Goal: Task Accomplishment & Management: Manage account settings

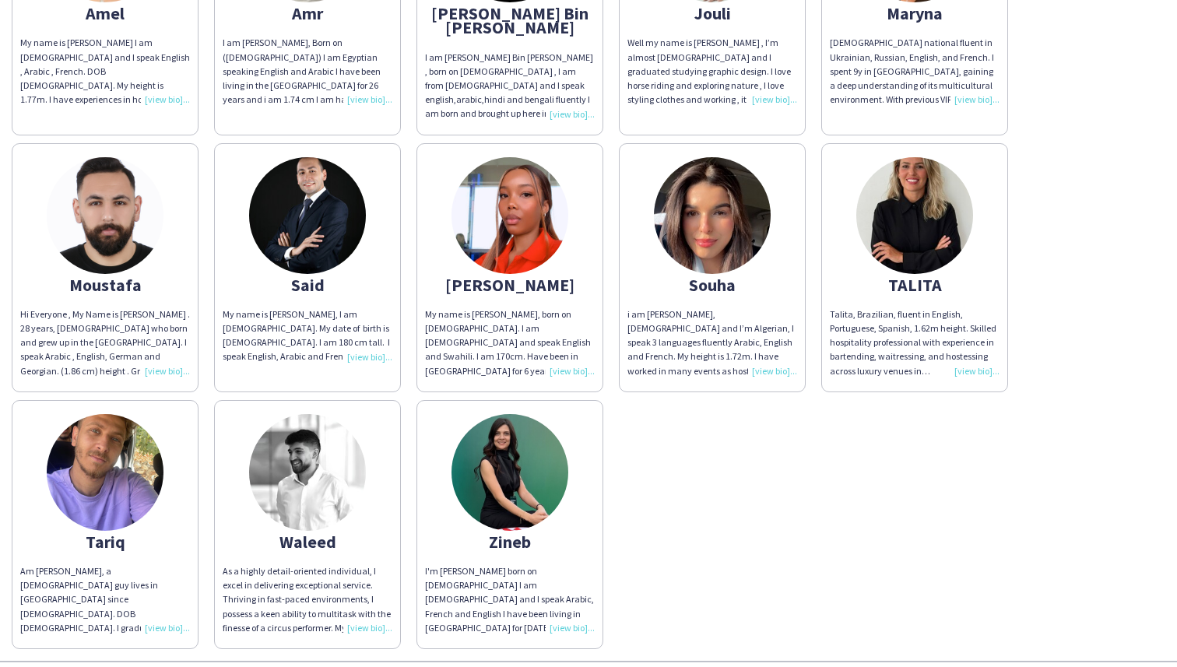
scroll to position [304, 0]
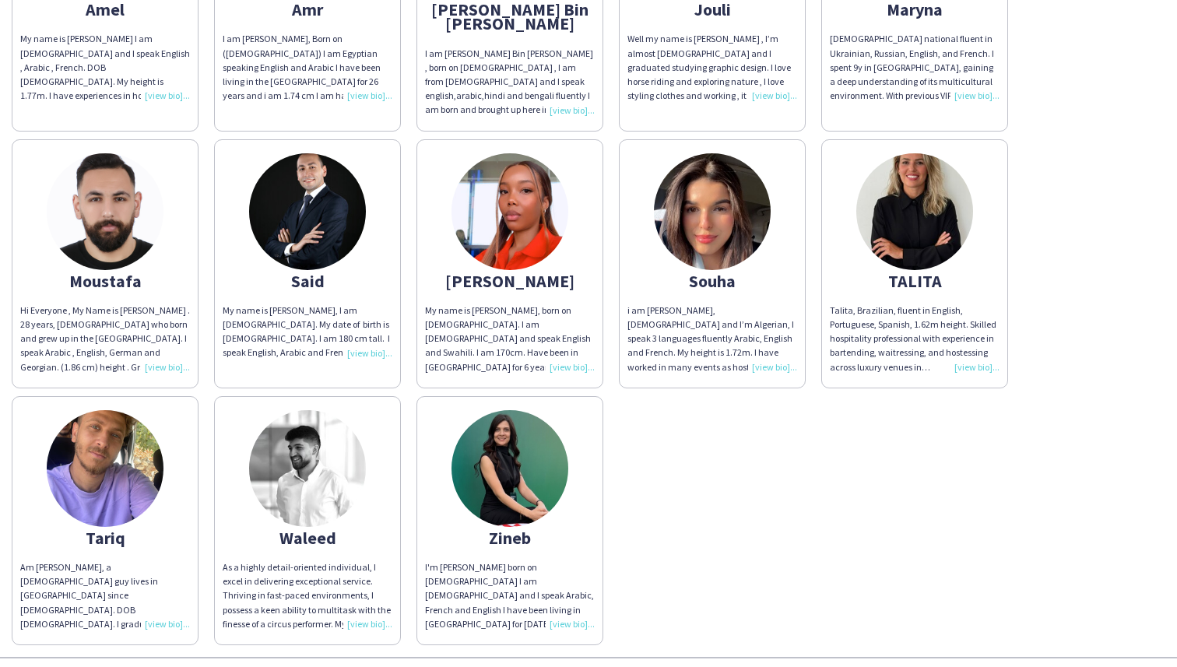
click at [167, 274] on div "Moustafa" at bounding box center [105, 281] width 170 height 14
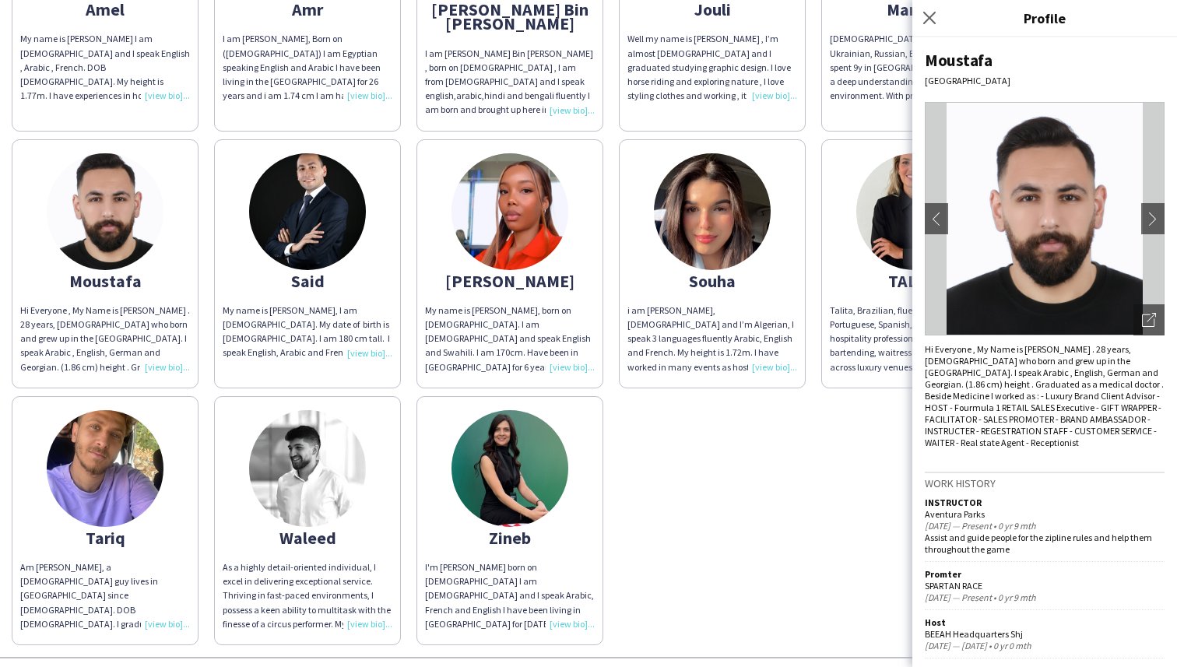
click at [163, 539] on app-share-pages-crew-card "Tariq Am [PERSON_NAME], a [DEMOGRAPHIC_DATA] guy lives in [GEOGRAPHIC_DATA] sin…" at bounding box center [105, 520] width 187 height 249
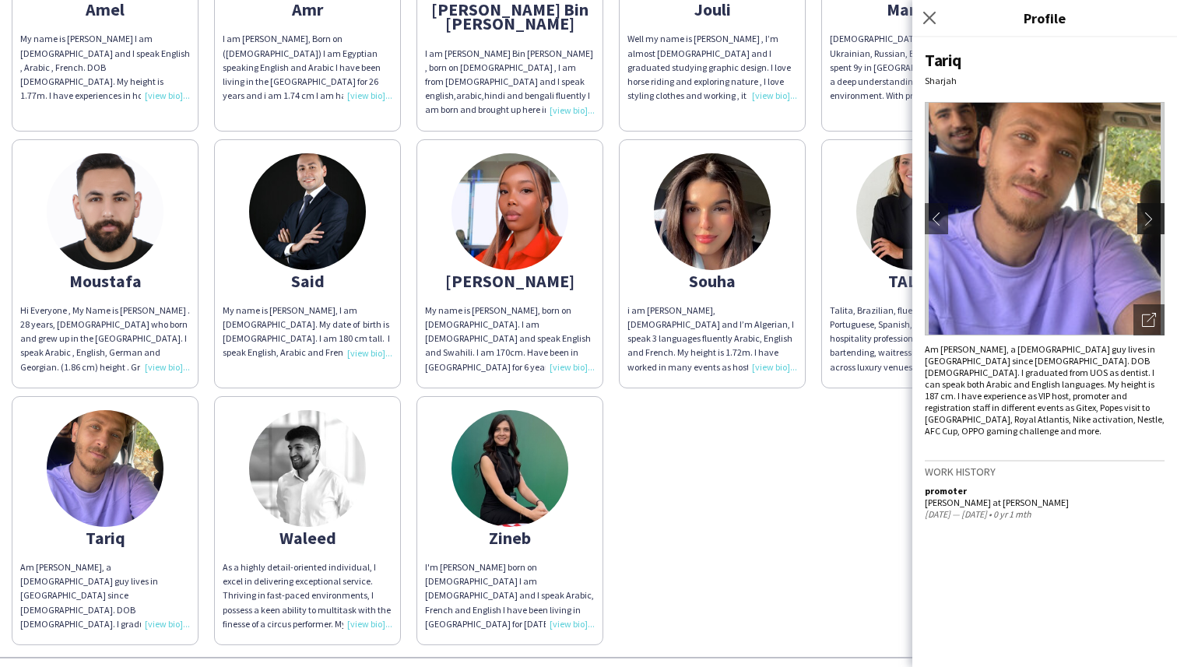
click at [1154, 228] on button "chevron-right" at bounding box center [1152, 218] width 31 height 31
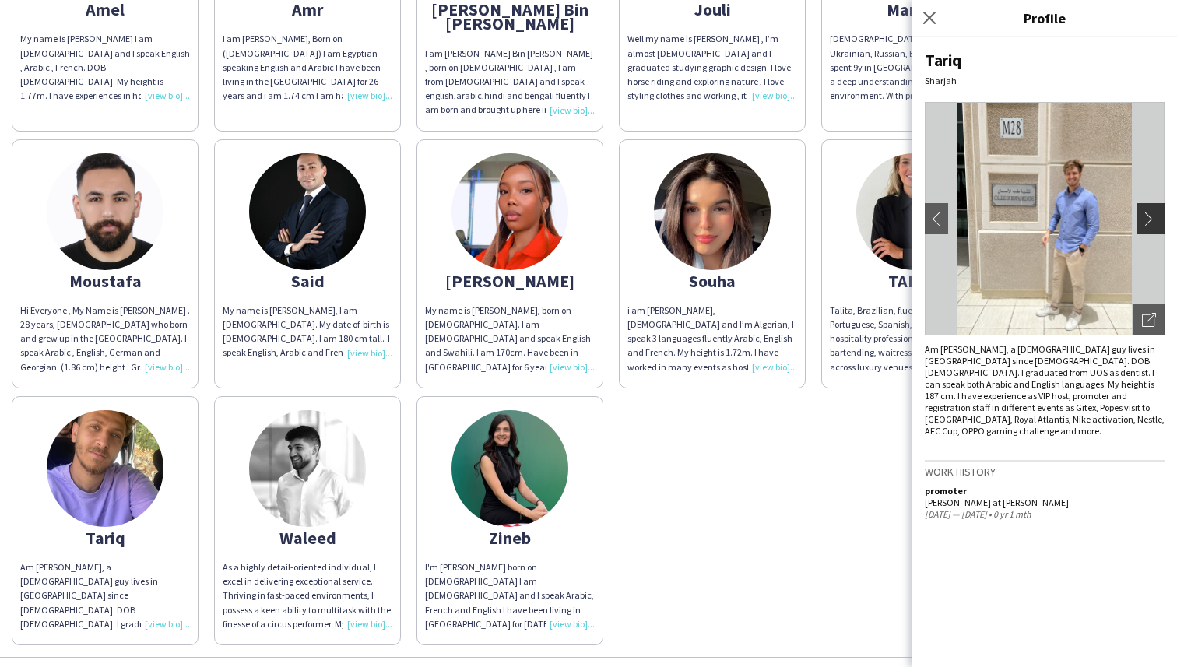
click at [1157, 222] on app-icon "chevron-right" at bounding box center [1153, 219] width 22 height 14
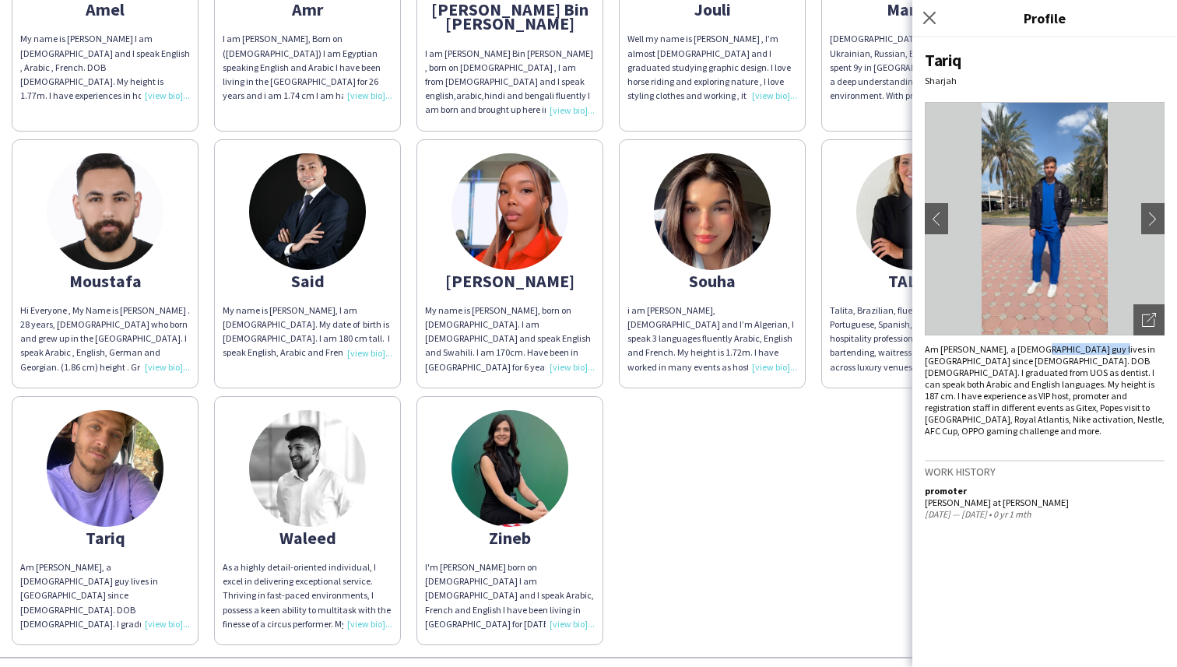
drag, startPoint x: 1028, startPoint y: 351, endPoint x: 1091, endPoint y: 350, distance: 63.9
click at [1091, 350] on div "Am [PERSON_NAME], a [DEMOGRAPHIC_DATA] guy lives in [GEOGRAPHIC_DATA] since [DE…" at bounding box center [1045, 389] width 240 height 93
click at [1085, 386] on div "Am [PERSON_NAME], a [DEMOGRAPHIC_DATA] guy lives in [GEOGRAPHIC_DATA] since [DE…" at bounding box center [1045, 389] width 240 height 93
click at [1152, 203] on button "chevron-right" at bounding box center [1152, 218] width 31 height 31
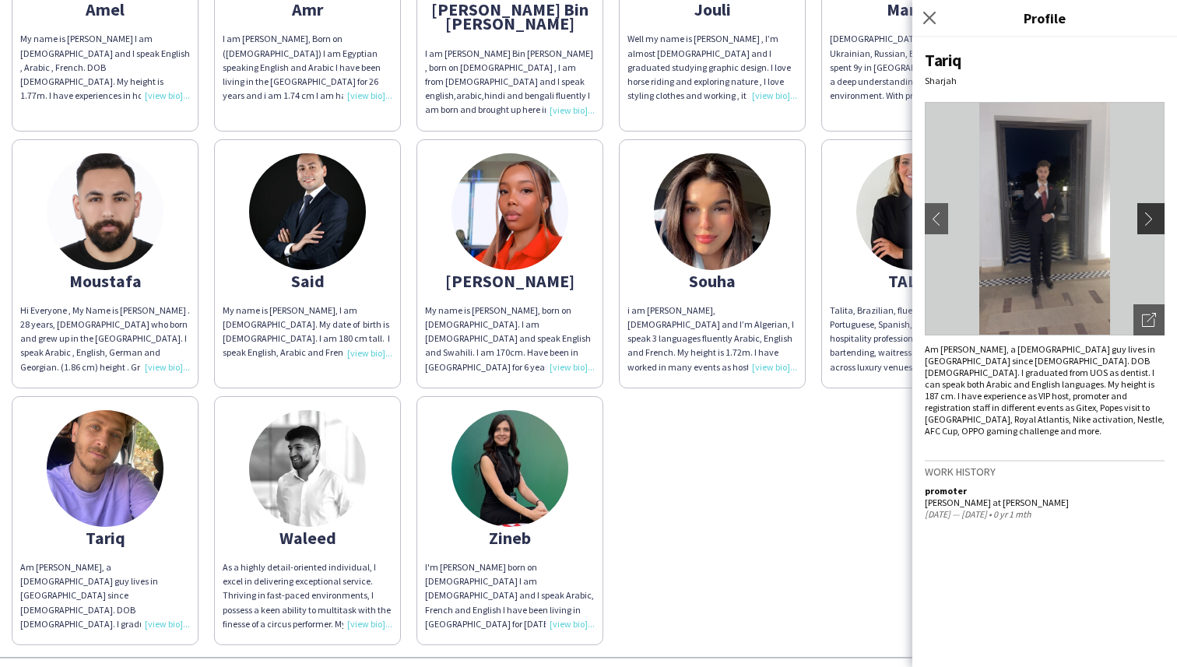
click at [1145, 216] on app-icon "chevron-right" at bounding box center [1153, 219] width 22 height 14
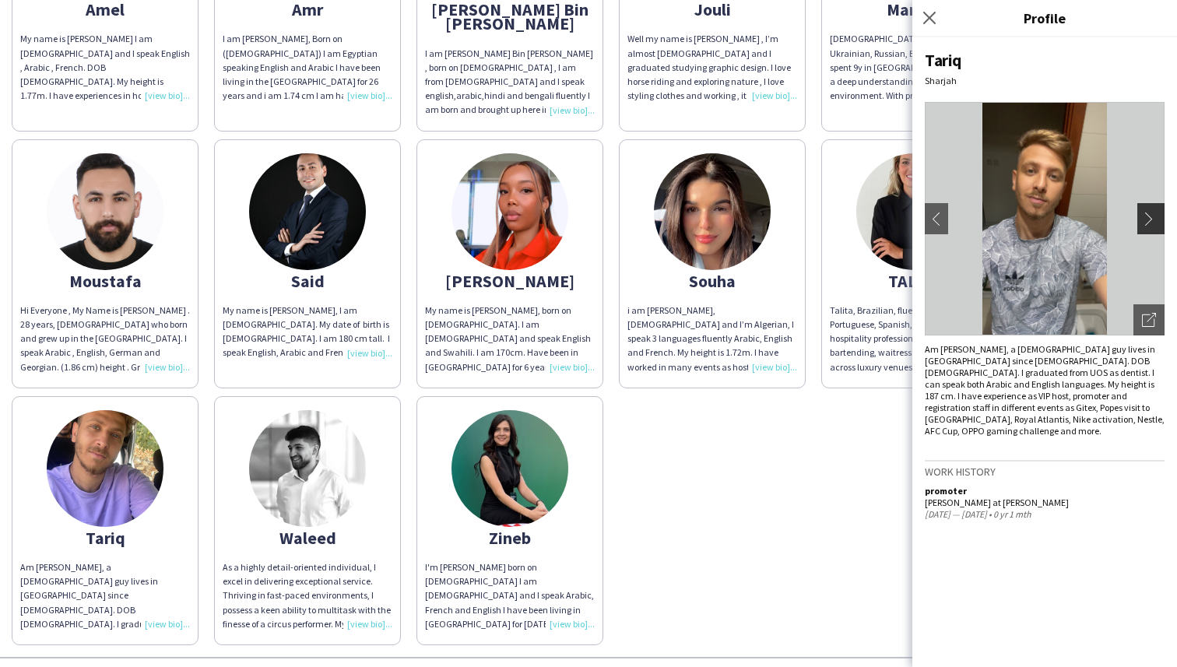
click at [1151, 215] on app-icon "chevron-right" at bounding box center [1153, 219] width 22 height 14
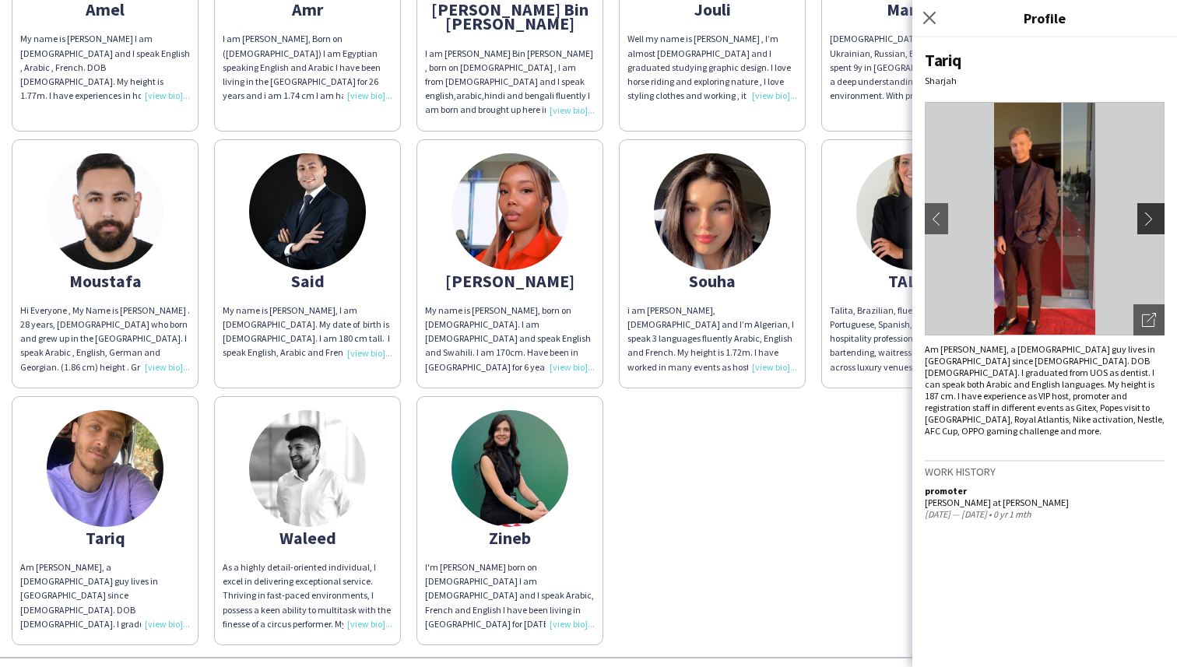
click at [1151, 215] on app-icon "chevron-right" at bounding box center [1153, 219] width 22 height 14
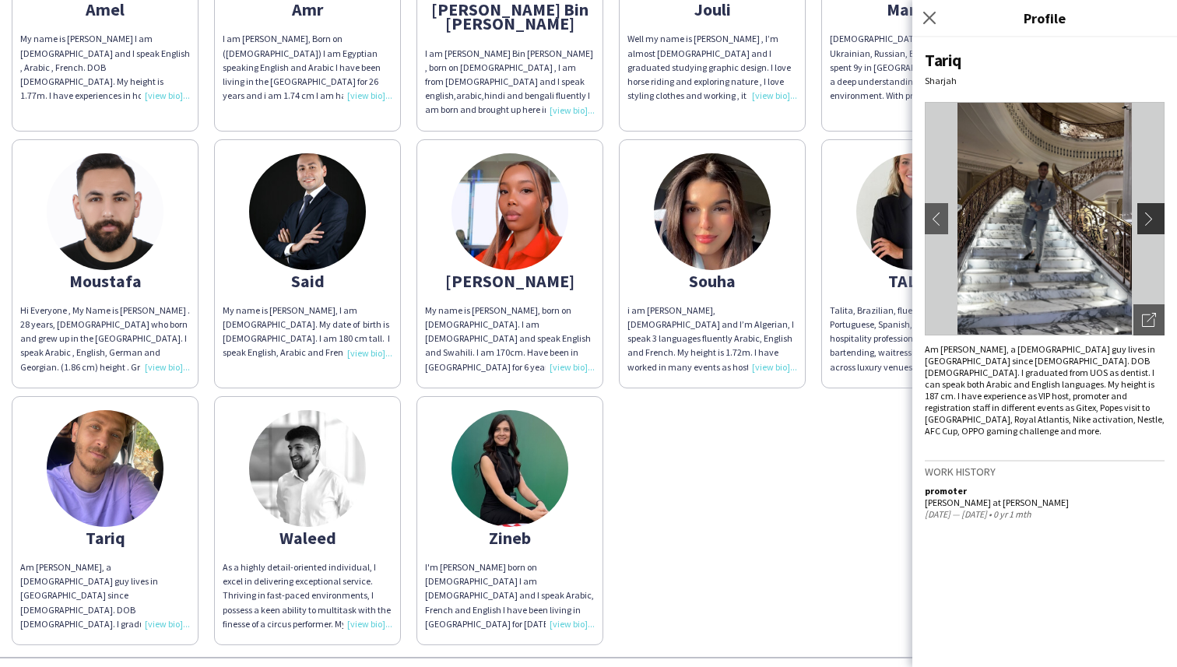
click at [1151, 215] on app-icon "chevron-right" at bounding box center [1153, 219] width 22 height 14
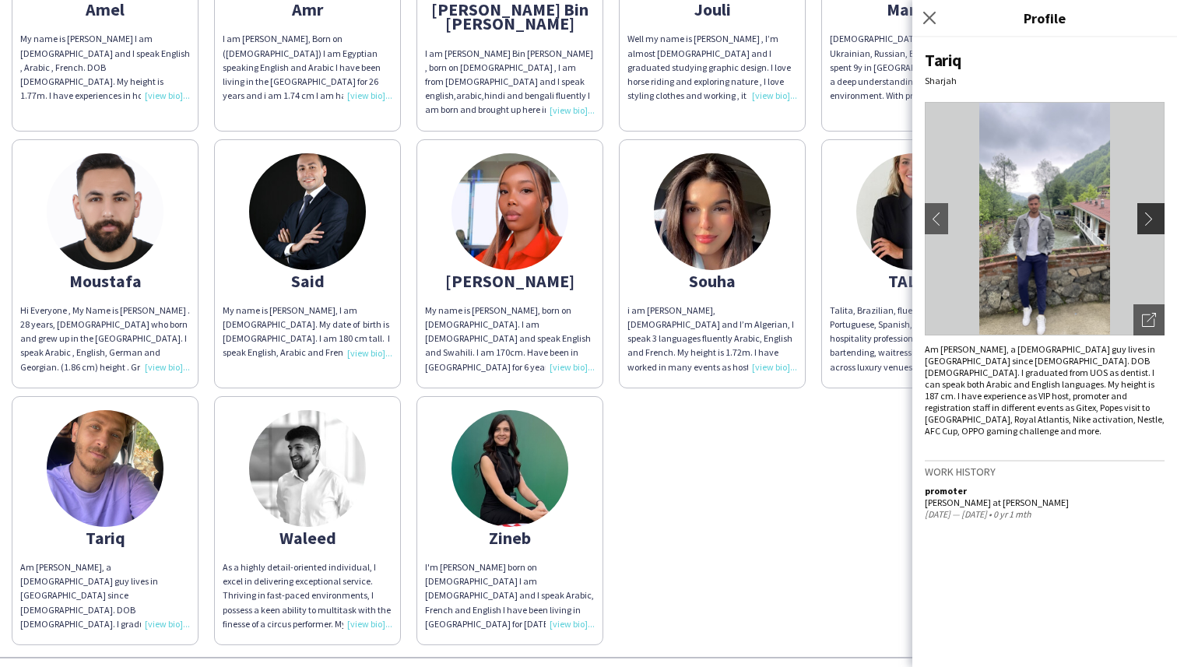
click at [1151, 215] on app-icon "chevron-right" at bounding box center [1153, 219] width 22 height 14
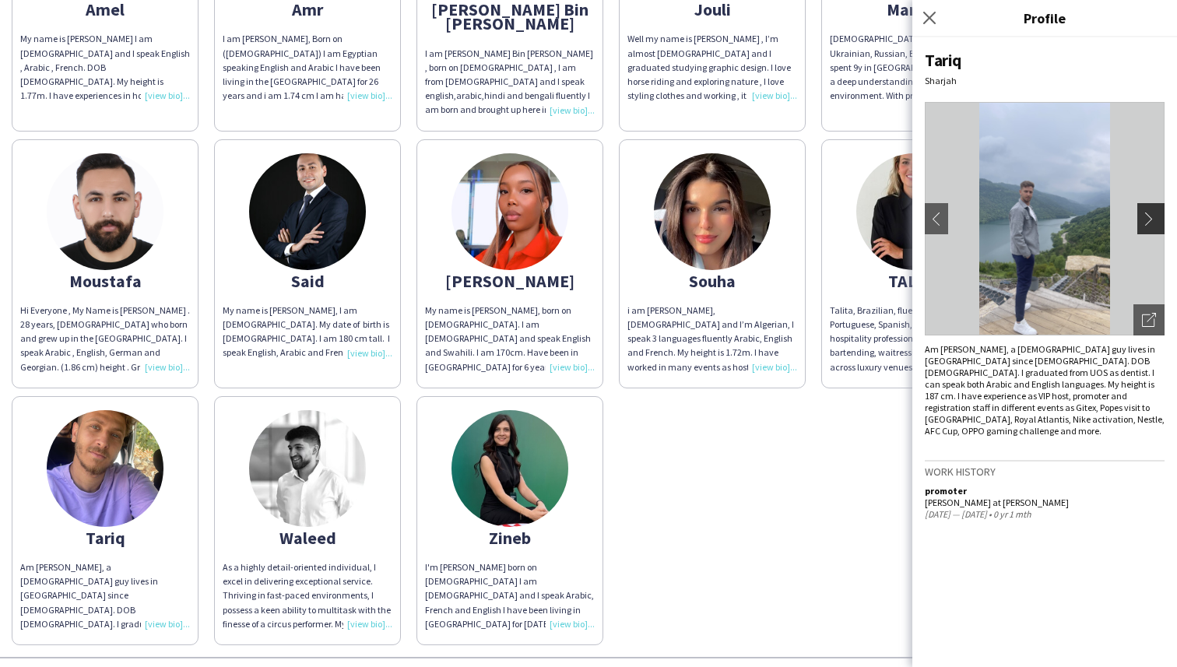
click at [1151, 215] on app-icon "chevron-right" at bounding box center [1153, 219] width 22 height 14
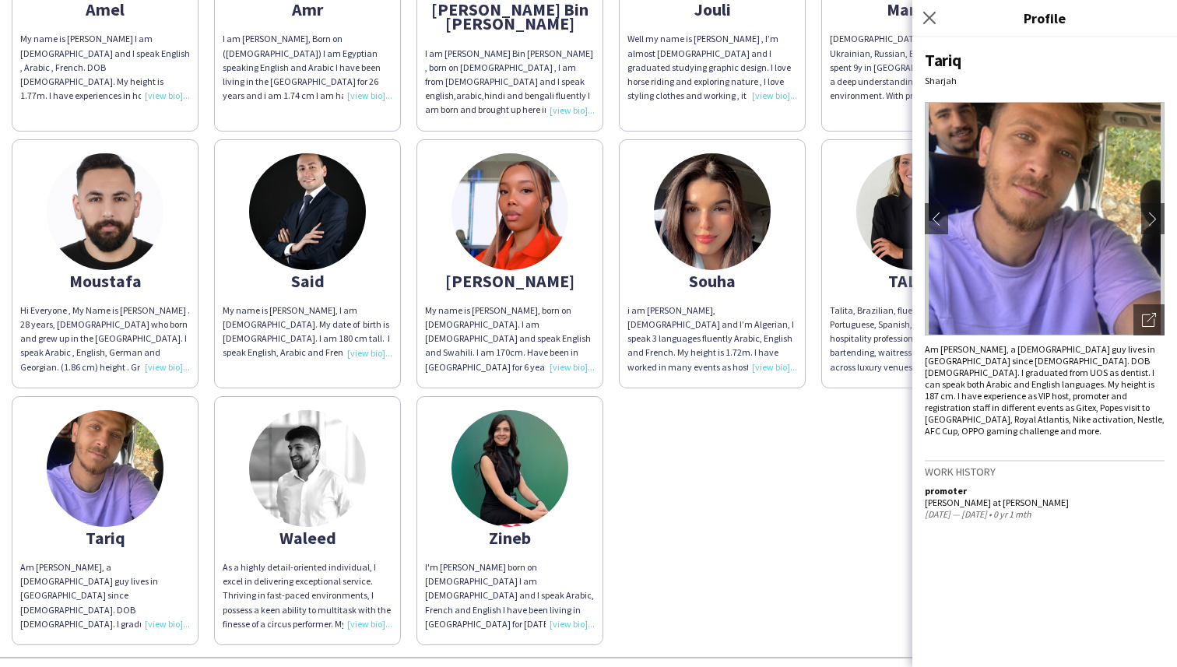
click at [331, 427] on img at bounding box center [307, 468] width 117 height 117
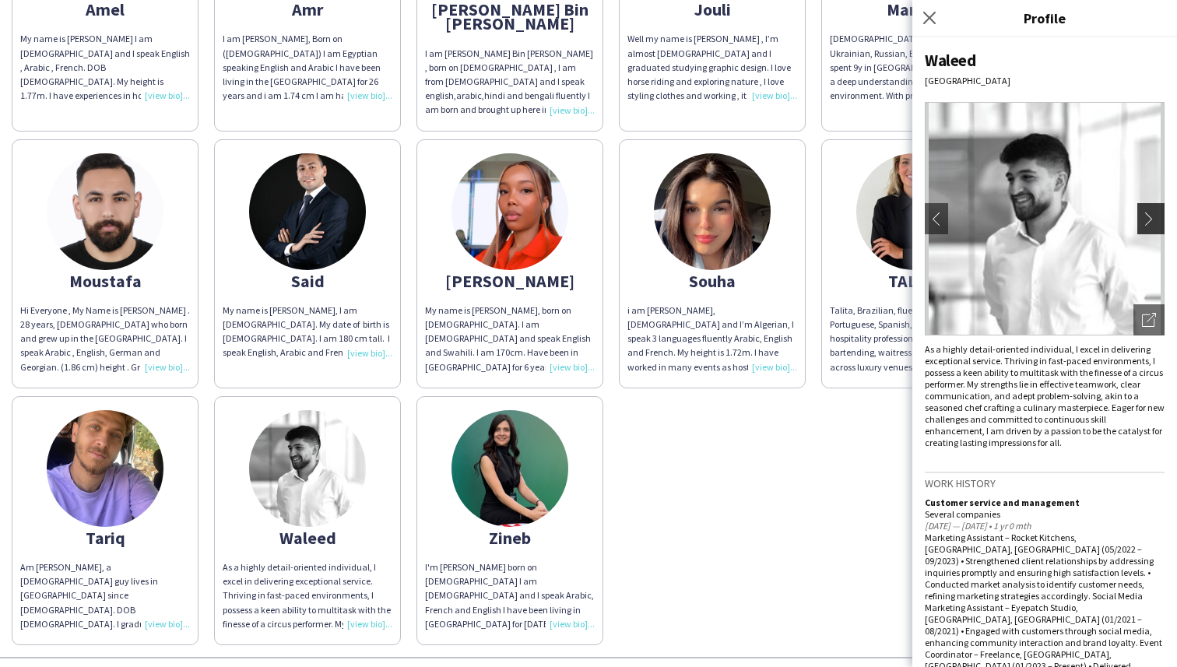
click at [1159, 216] on app-icon "chevron-right" at bounding box center [1153, 219] width 22 height 14
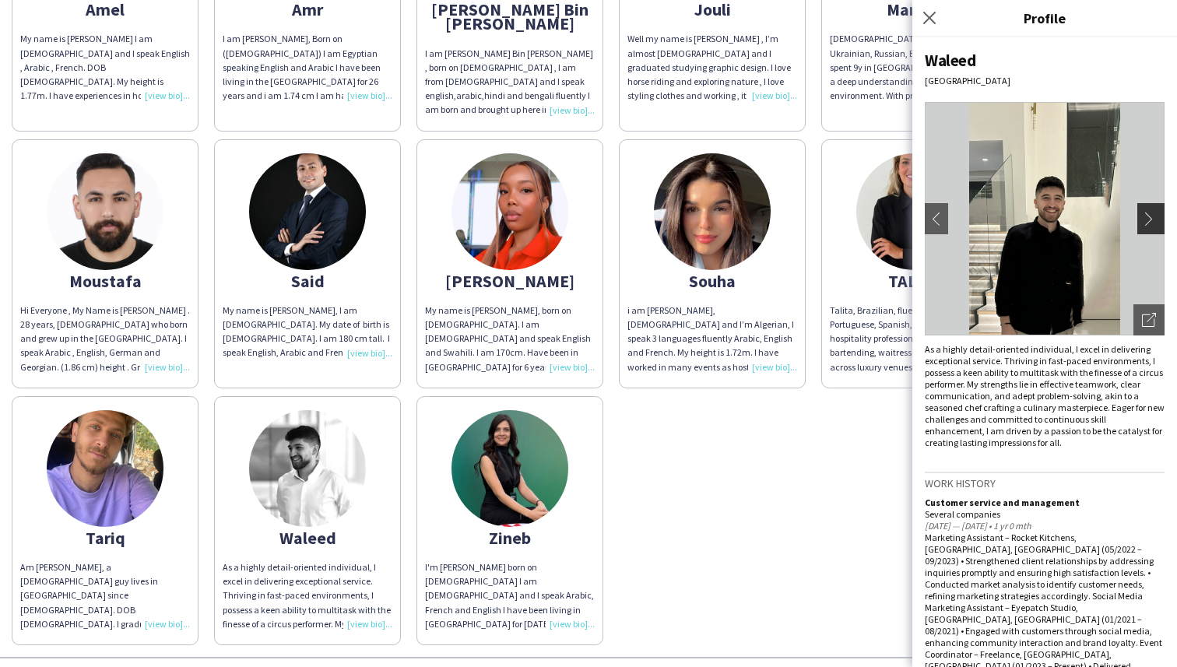
click at [1145, 231] on button "chevron-right" at bounding box center [1152, 218] width 31 height 31
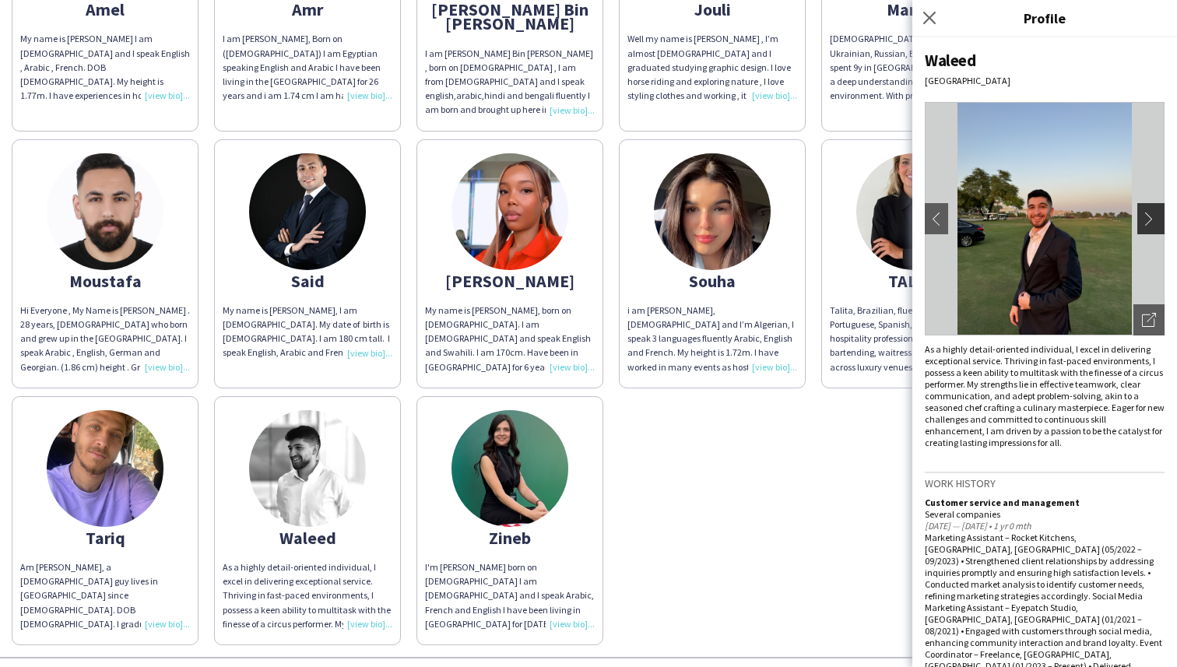
click at [1145, 231] on button "chevron-right" at bounding box center [1152, 218] width 31 height 31
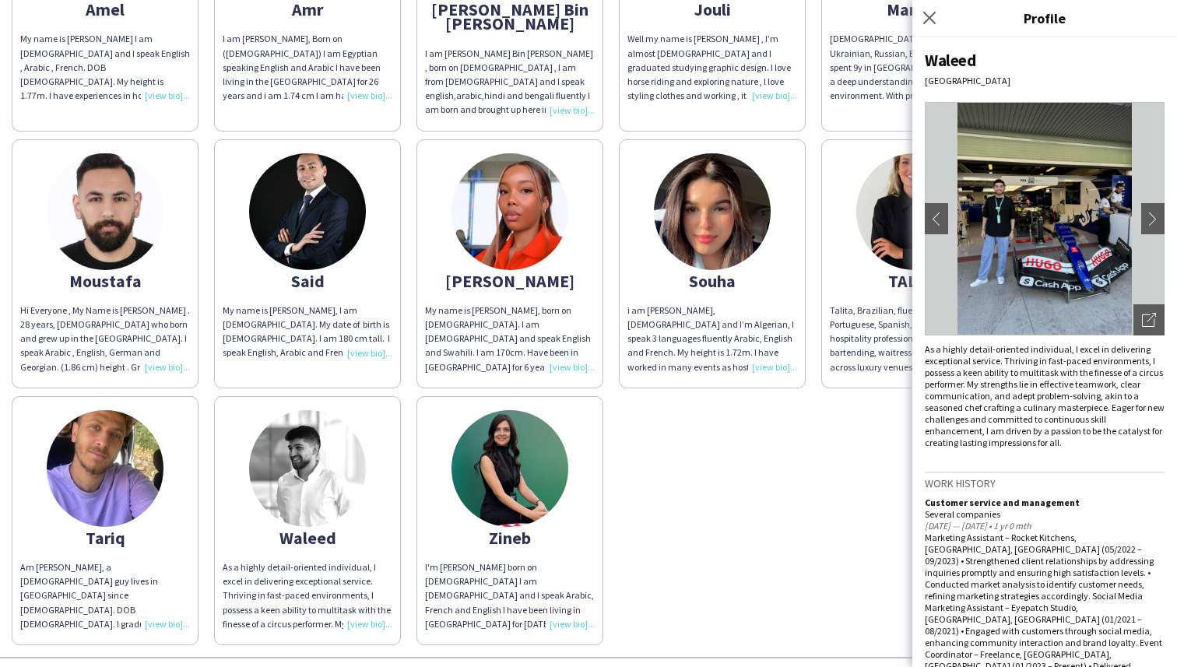
scroll to position [0, 0]
click at [265, 156] on app-share-pages-crew-card "Said My name is [PERSON_NAME], I am [DEMOGRAPHIC_DATA]. My date of birth is [DE…" at bounding box center [307, 263] width 187 height 249
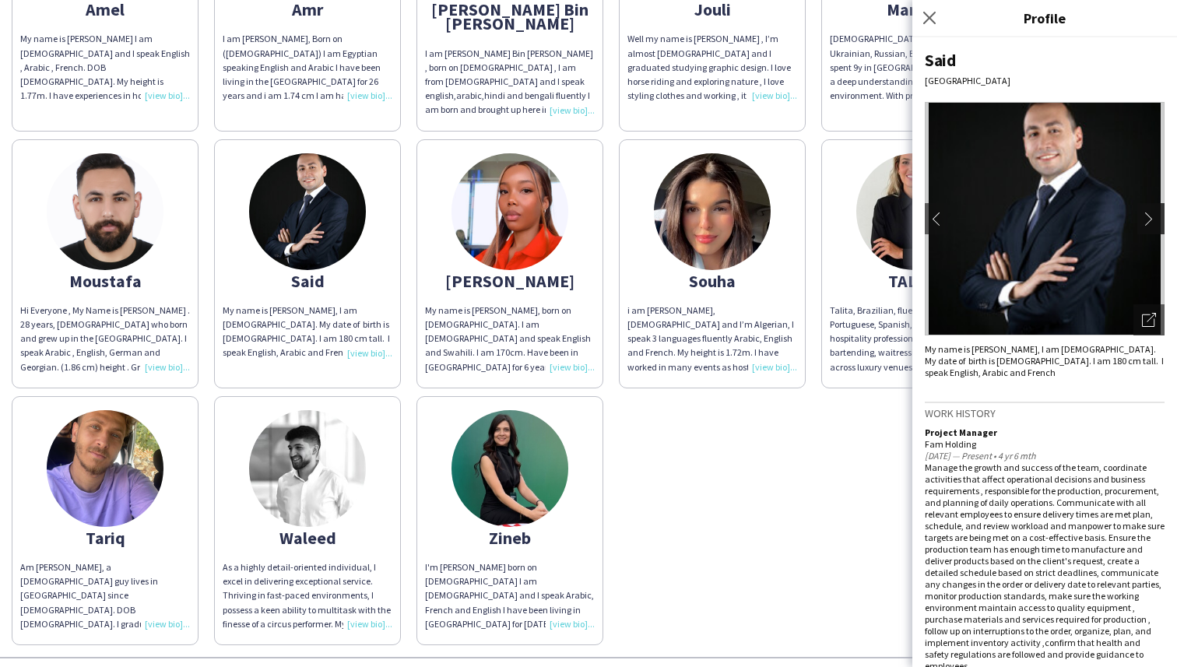
click at [1156, 211] on button "chevron-right" at bounding box center [1152, 218] width 31 height 31
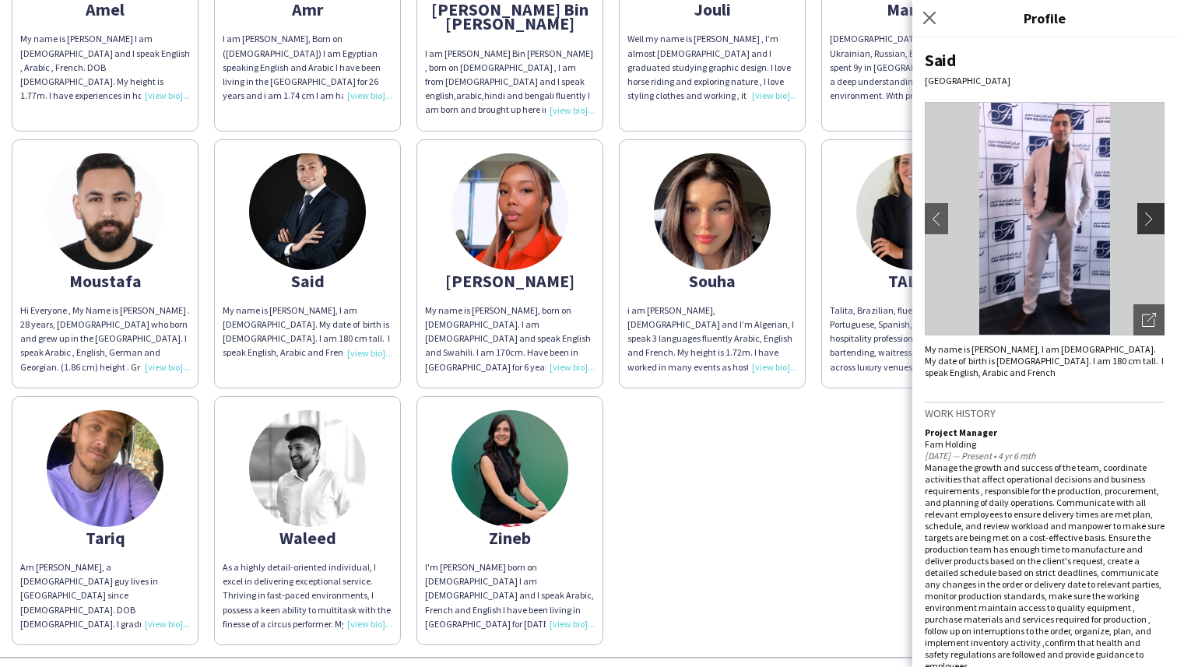
click at [1151, 217] on app-icon "chevron-right" at bounding box center [1153, 219] width 22 height 14
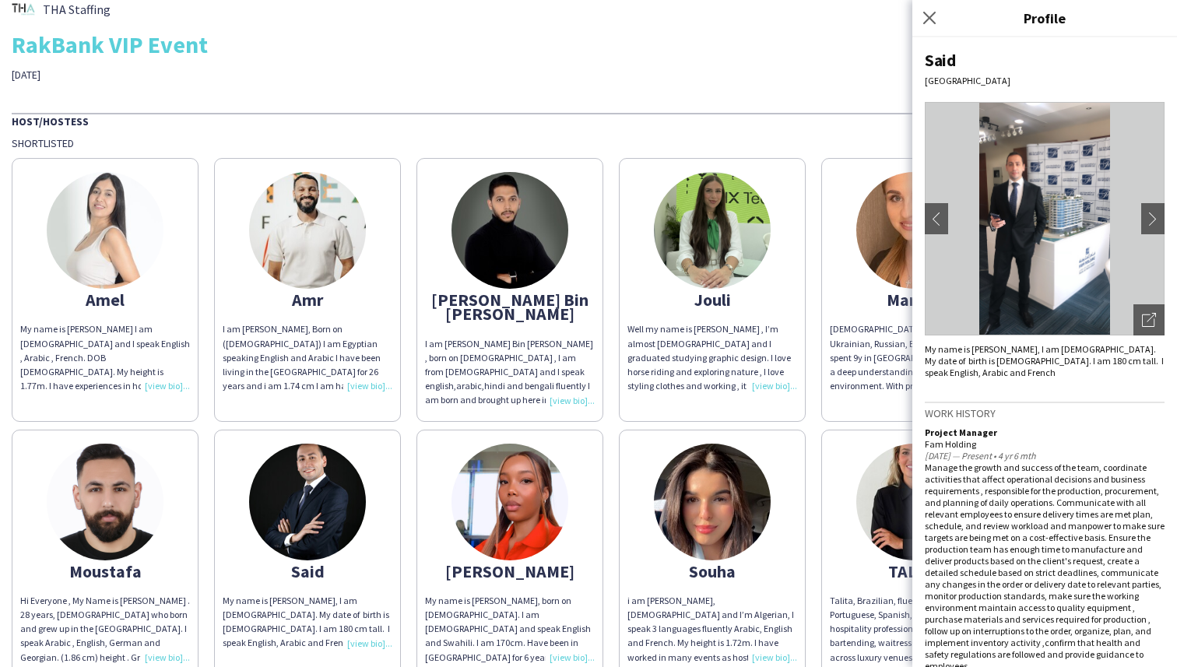
scroll to position [12, 0]
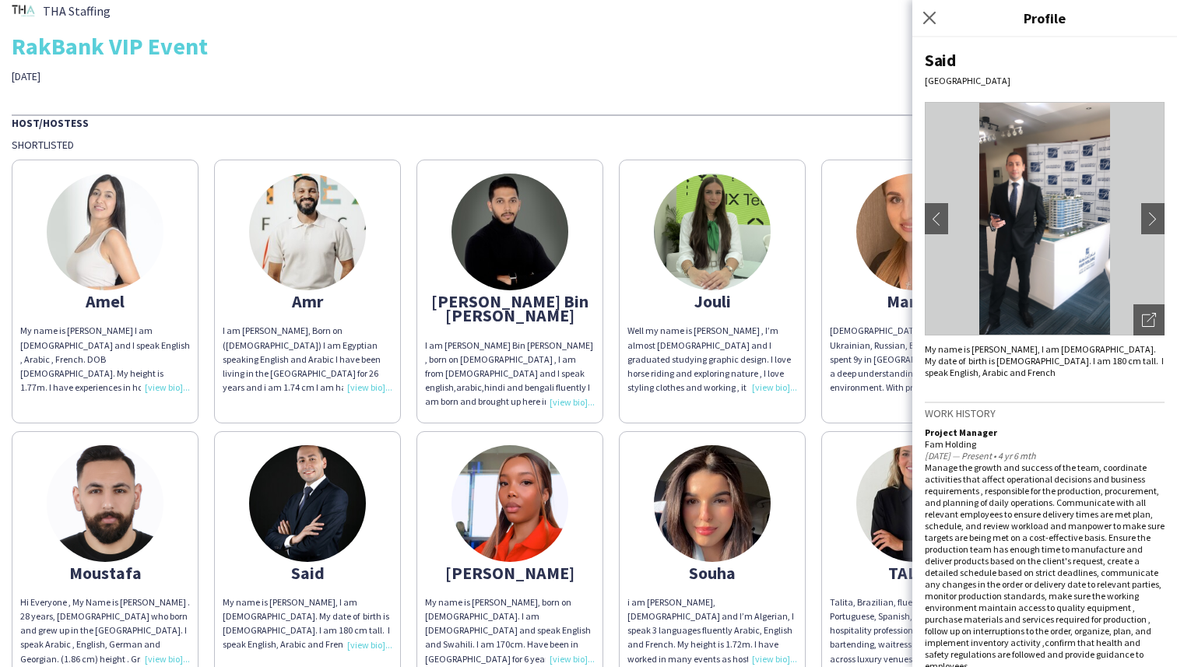
click at [483, 202] on img at bounding box center [510, 232] width 117 height 117
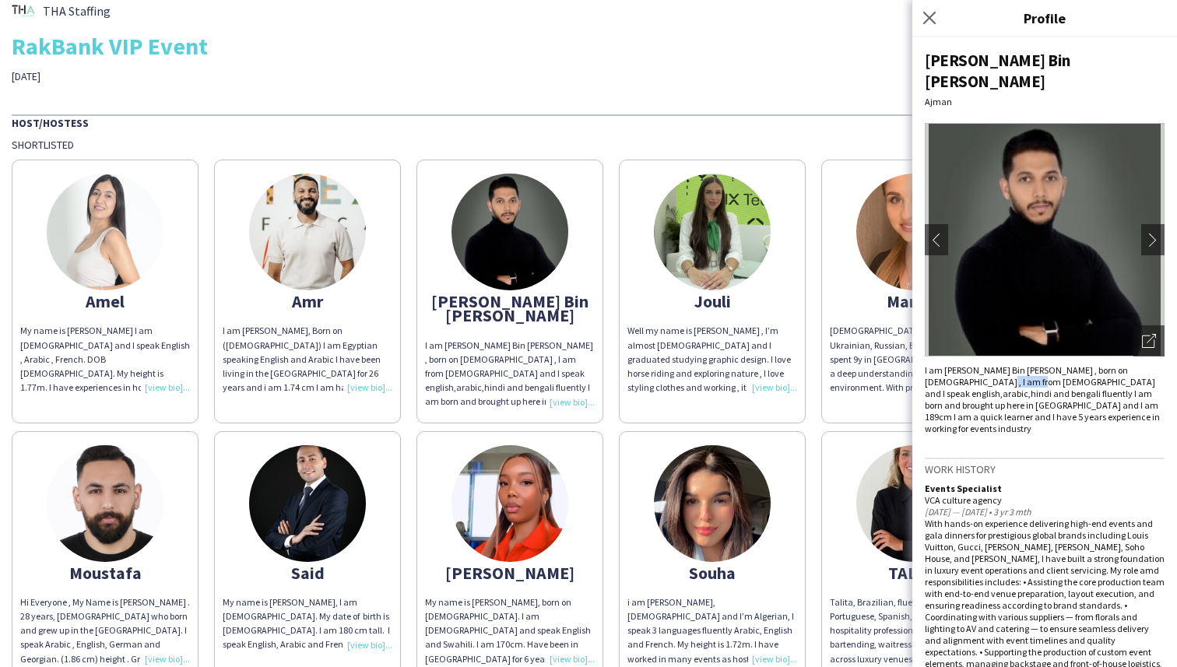
drag, startPoint x: 939, startPoint y: 365, endPoint x: 980, endPoint y: 362, distance: 41.4
click at [980, 364] on div "I am [PERSON_NAME] Bin [PERSON_NAME] , born on [DEMOGRAPHIC_DATA] , I am from […" at bounding box center [1045, 399] width 240 height 70
click at [1152, 191] on img at bounding box center [1045, 240] width 240 height 234
click at [1152, 224] on button "chevron-right" at bounding box center [1152, 239] width 31 height 31
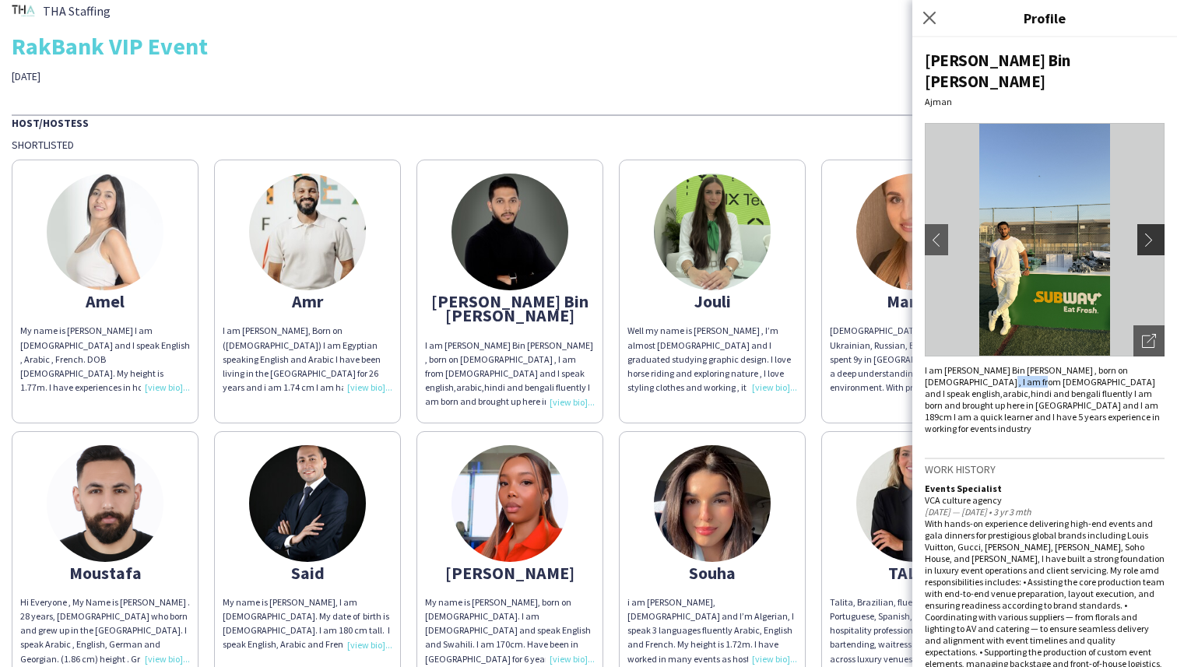
click at [1142, 224] on button "chevron-right" at bounding box center [1152, 239] width 31 height 31
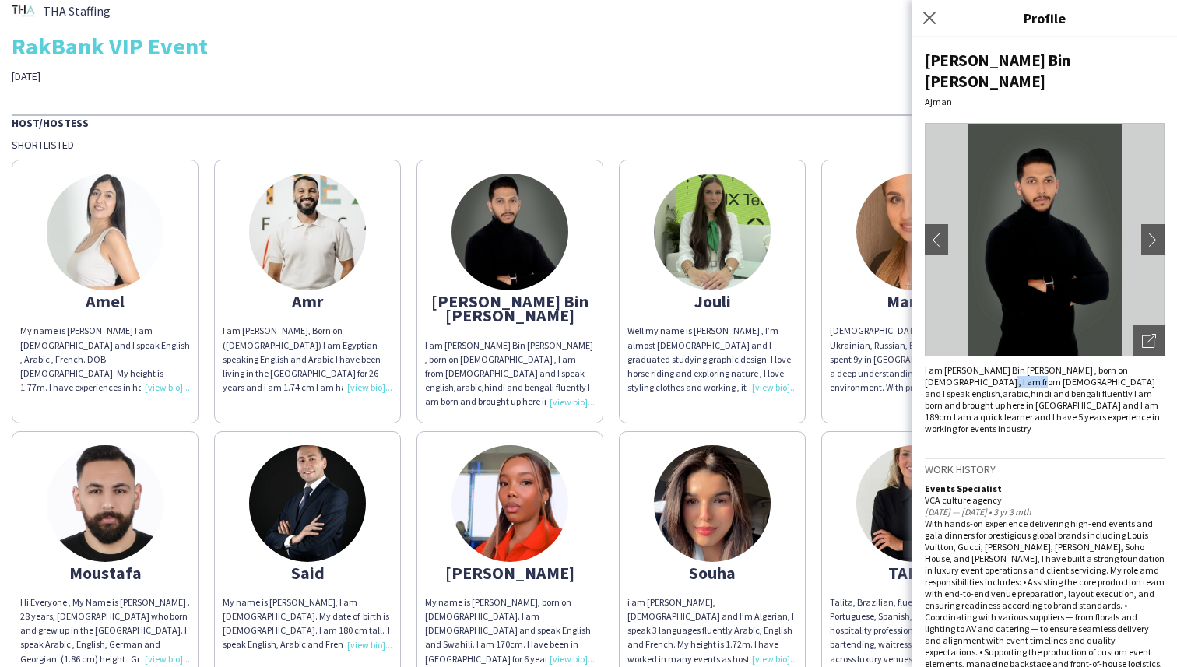
click at [290, 224] on img at bounding box center [307, 232] width 117 height 117
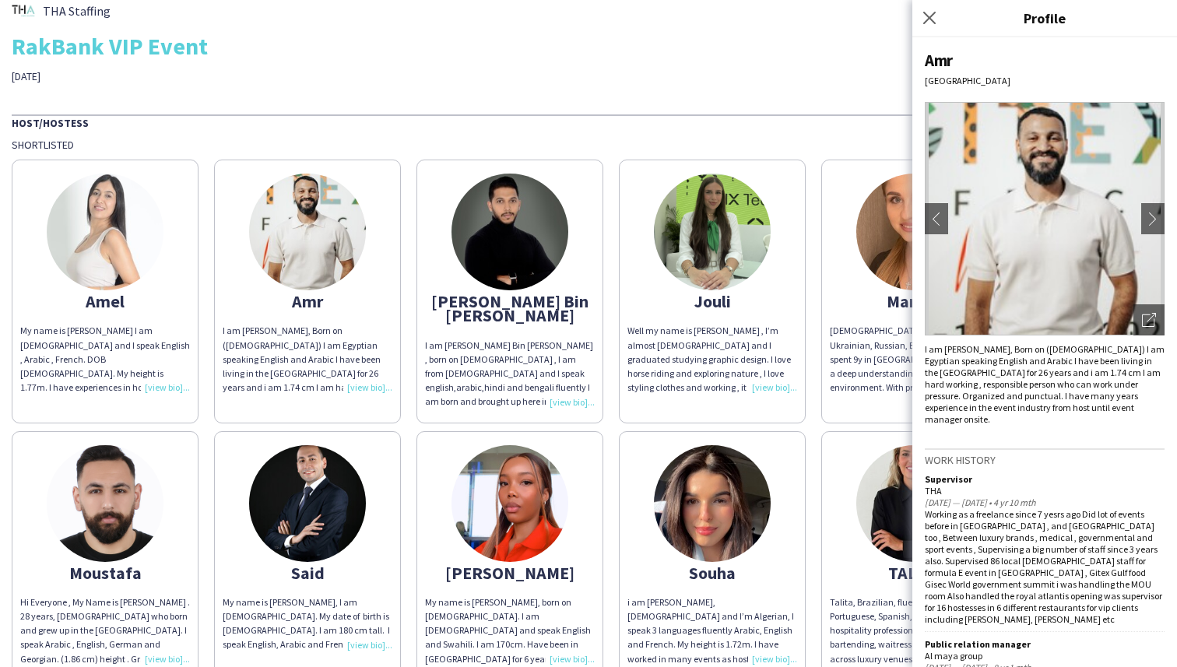
click at [1138, 216] on img at bounding box center [1045, 219] width 240 height 234
click at [1152, 216] on app-icon "chevron-right" at bounding box center [1153, 219] width 22 height 14
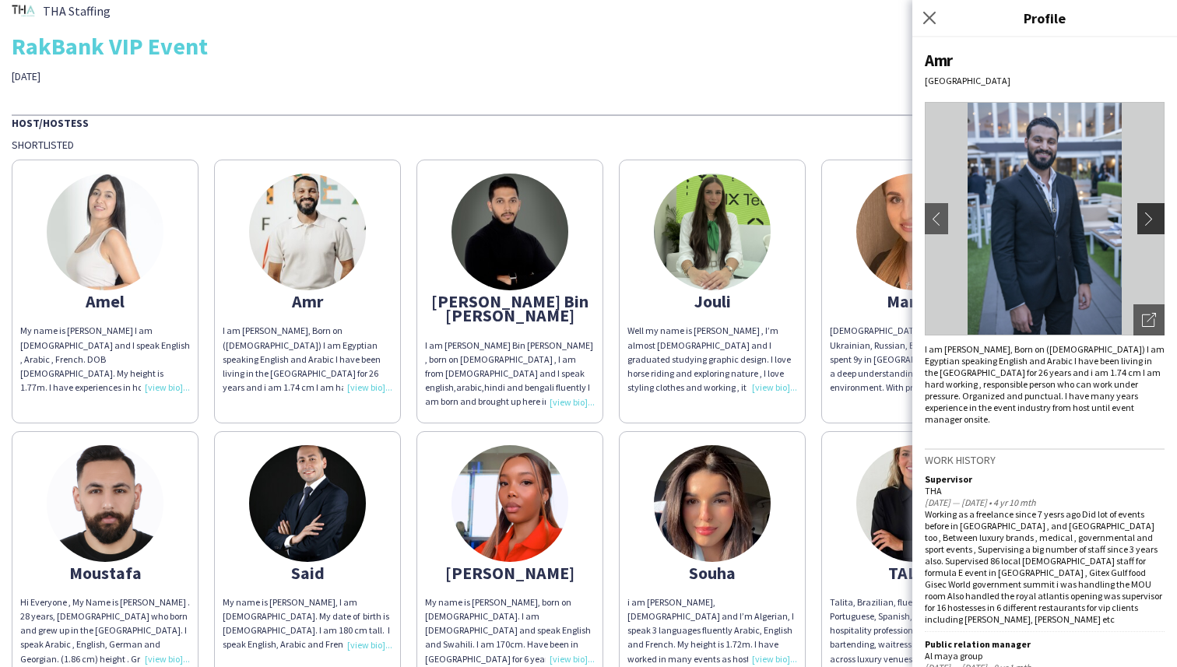
click at [1148, 218] on app-icon "chevron-right" at bounding box center [1153, 219] width 22 height 14
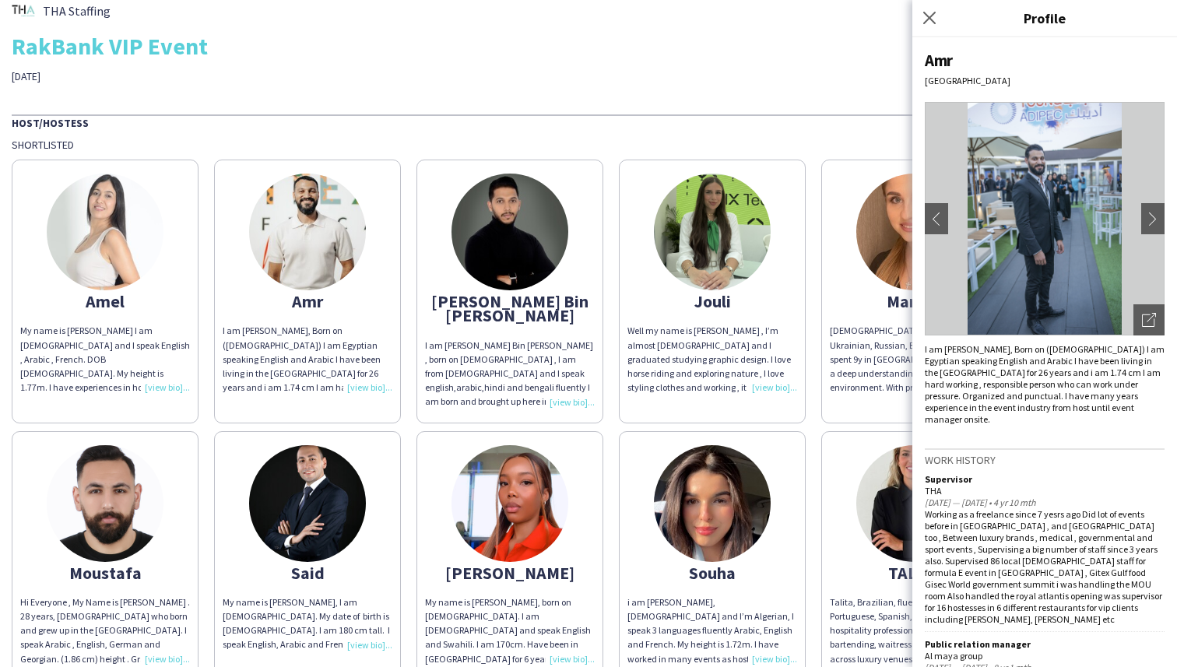
click at [666, 74] on div "THA Staffing RakBank VIP Event [DATE]" at bounding box center [589, 41] width 1154 height 84
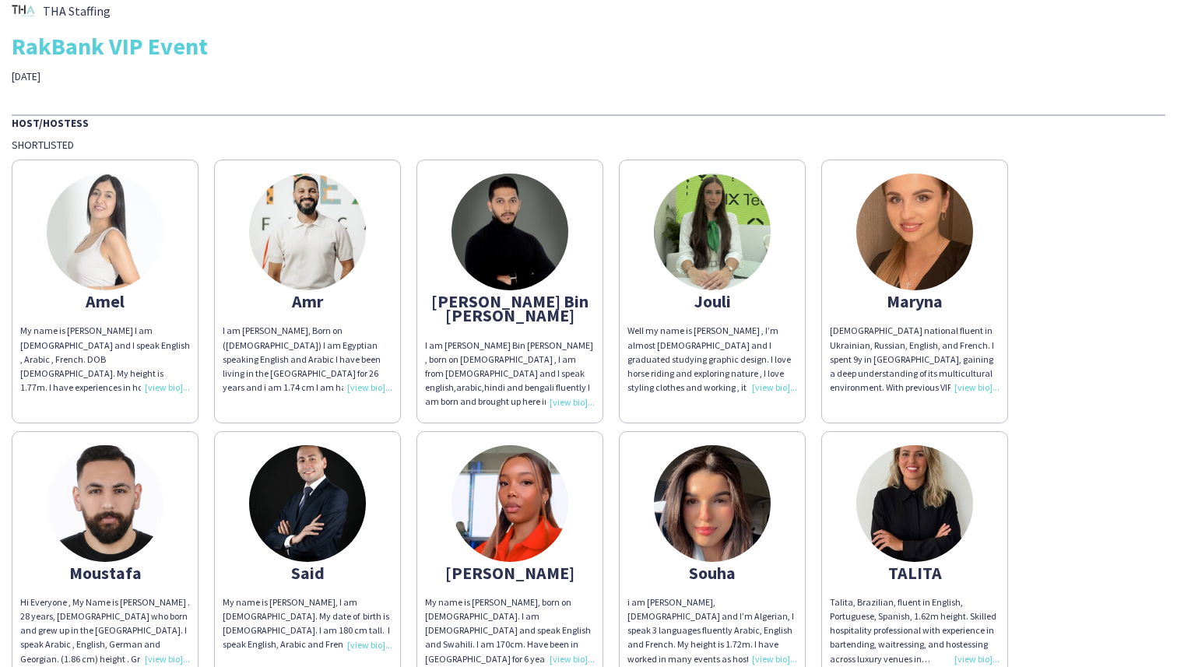
click at [678, 230] on img at bounding box center [712, 232] width 117 height 117
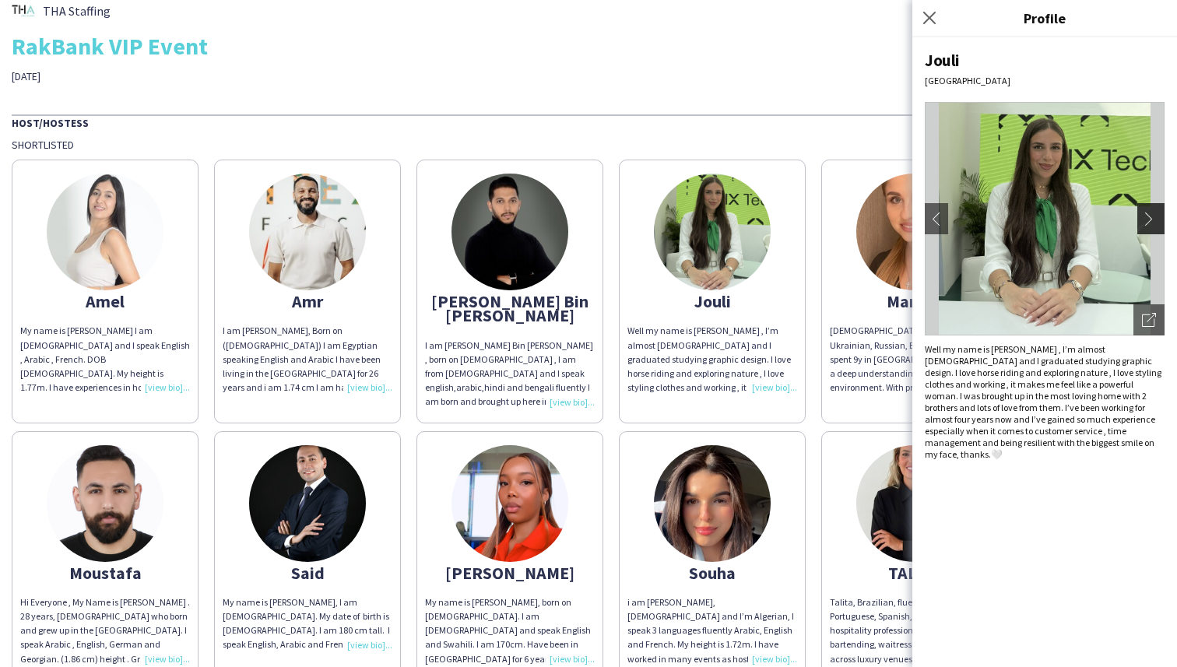
click at [1159, 227] on button "chevron-right" at bounding box center [1152, 218] width 31 height 31
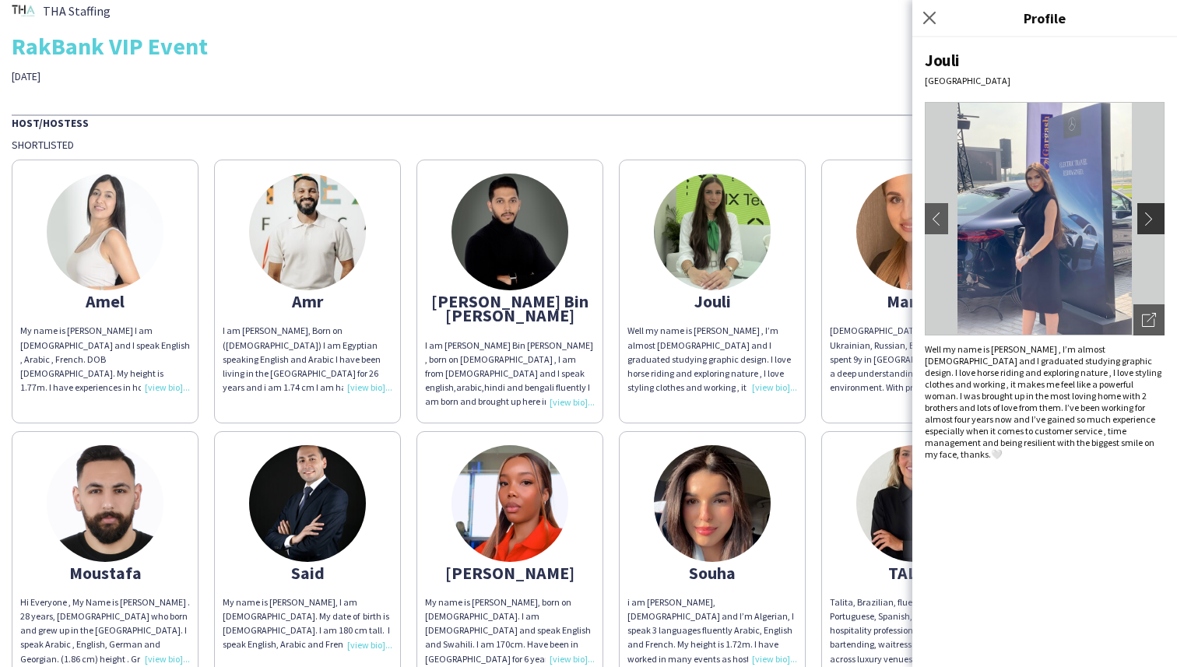
click at [1151, 219] on app-icon "chevron-right" at bounding box center [1153, 219] width 22 height 14
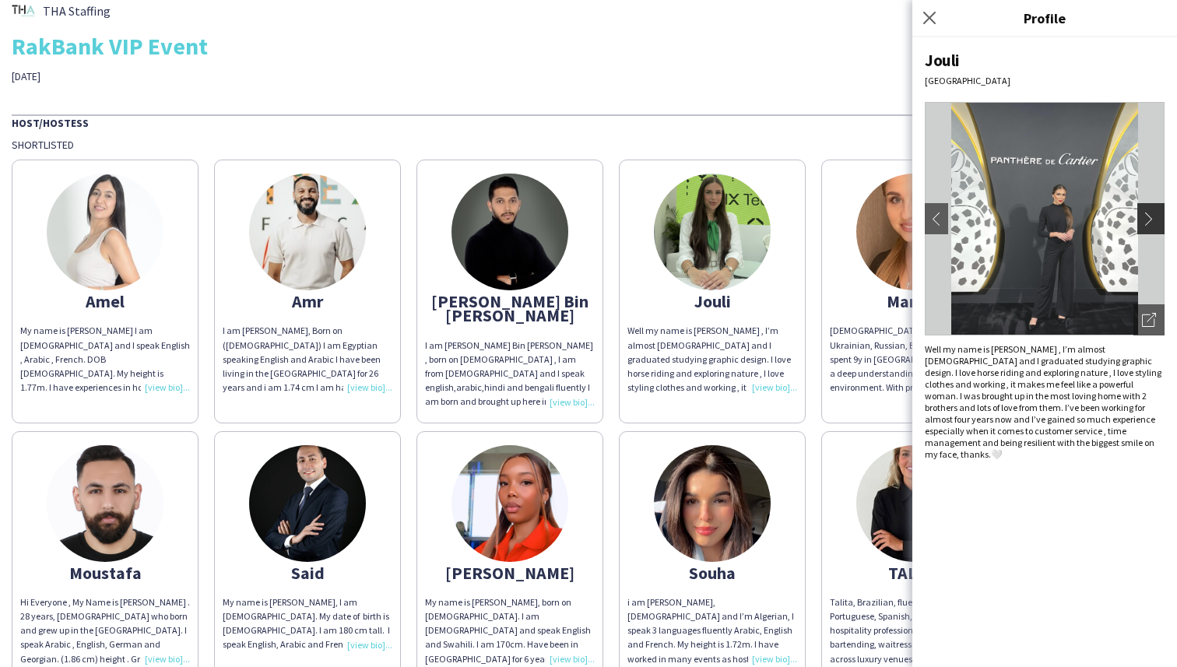
click at [1156, 221] on app-icon "chevron-right" at bounding box center [1153, 219] width 22 height 14
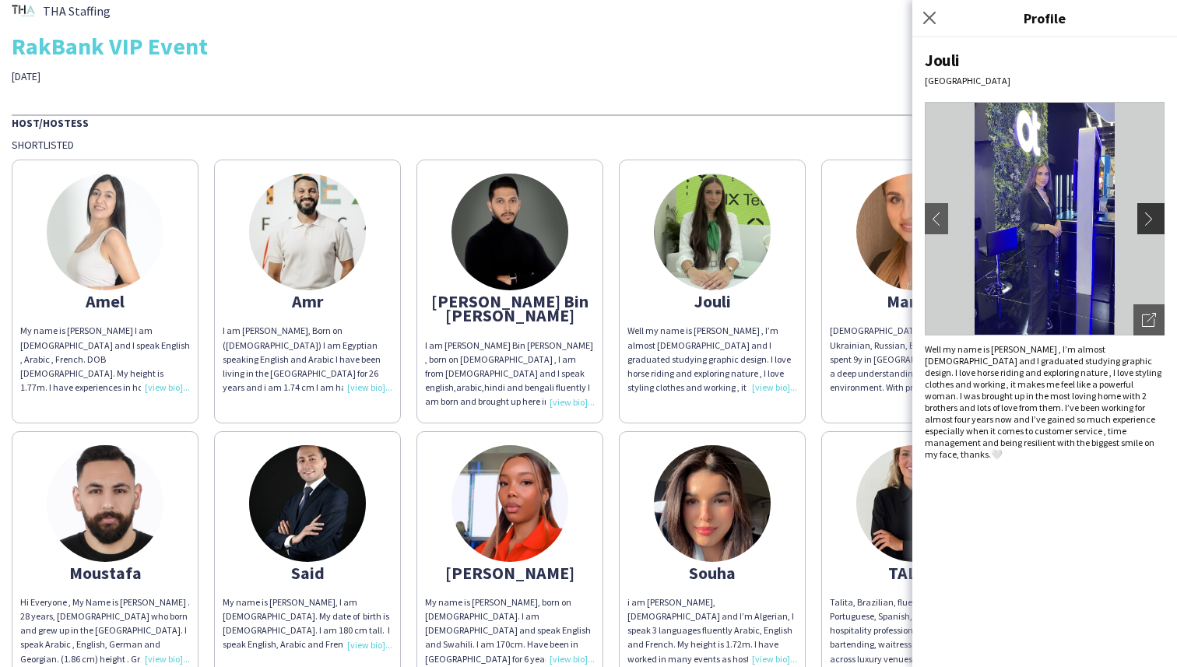
click at [1155, 218] on app-icon "chevron-right" at bounding box center [1153, 219] width 22 height 14
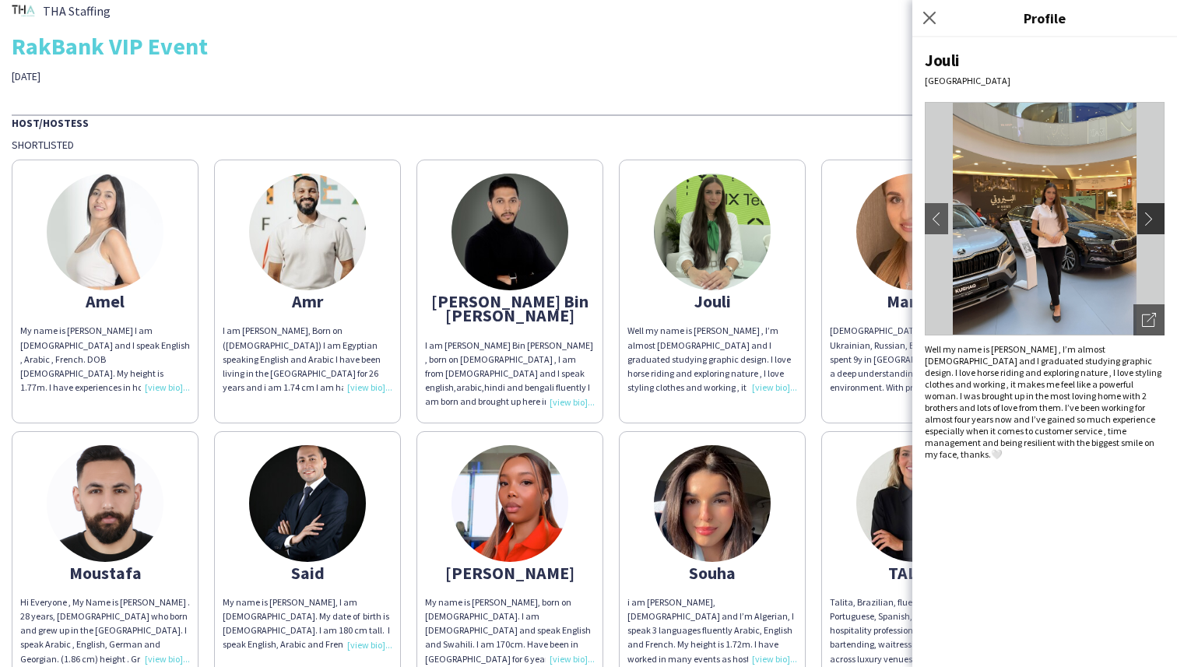
click at [1155, 218] on app-icon "chevron-right" at bounding box center [1153, 219] width 22 height 14
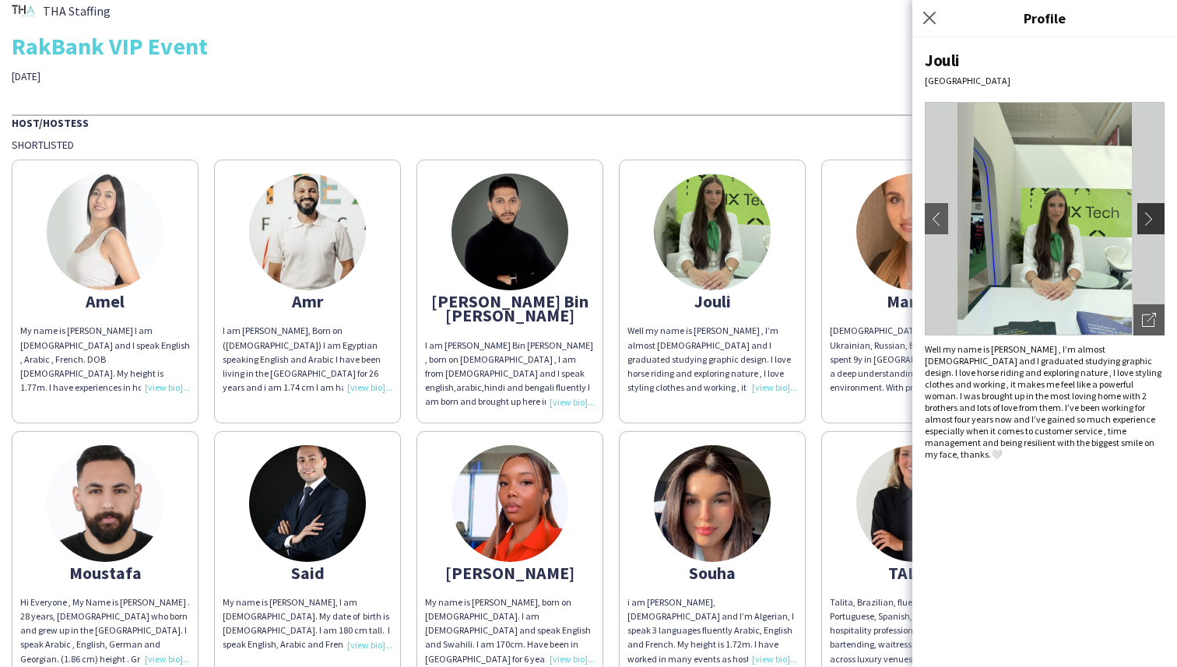
click at [1155, 218] on app-icon "chevron-right" at bounding box center [1153, 219] width 22 height 14
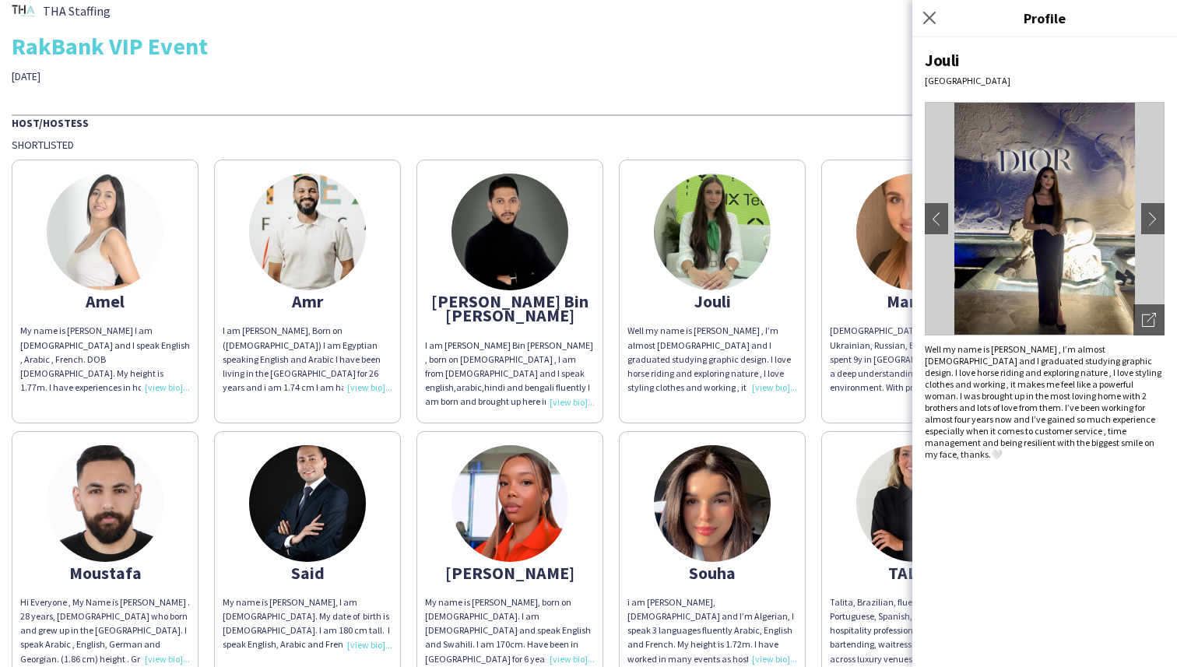
click at [859, 83] on div "THA Staffing RakBank VIP Event [DATE]" at bounding box center [589, 41] width 1154 height 84
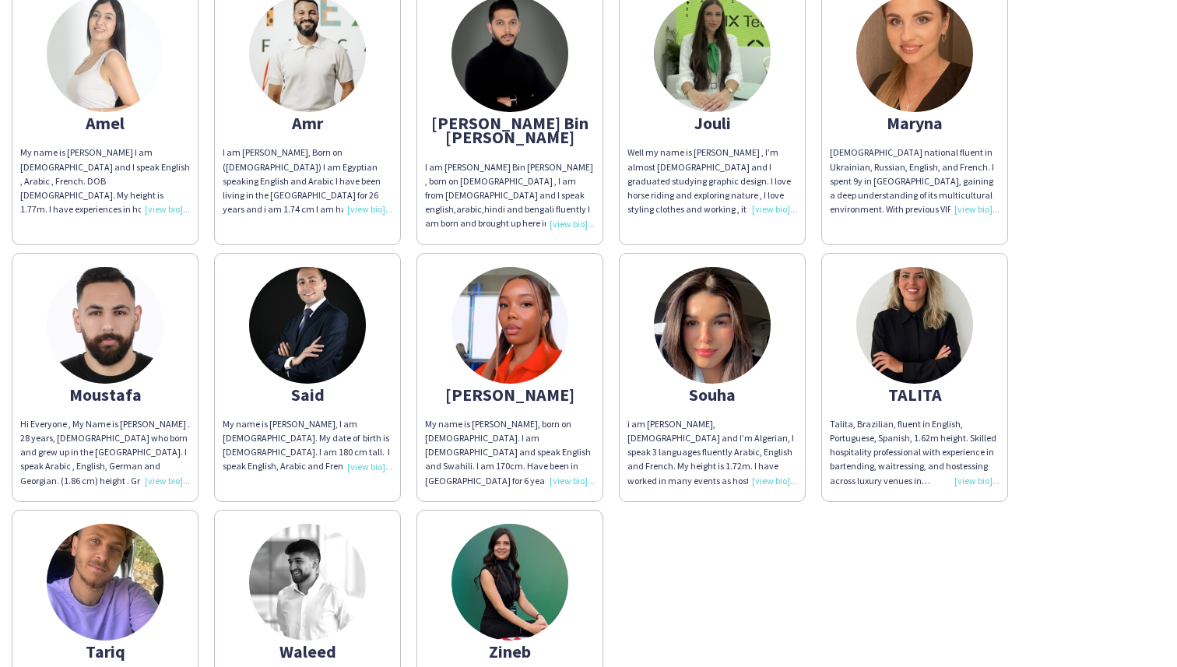
scroll to position [200, 0]
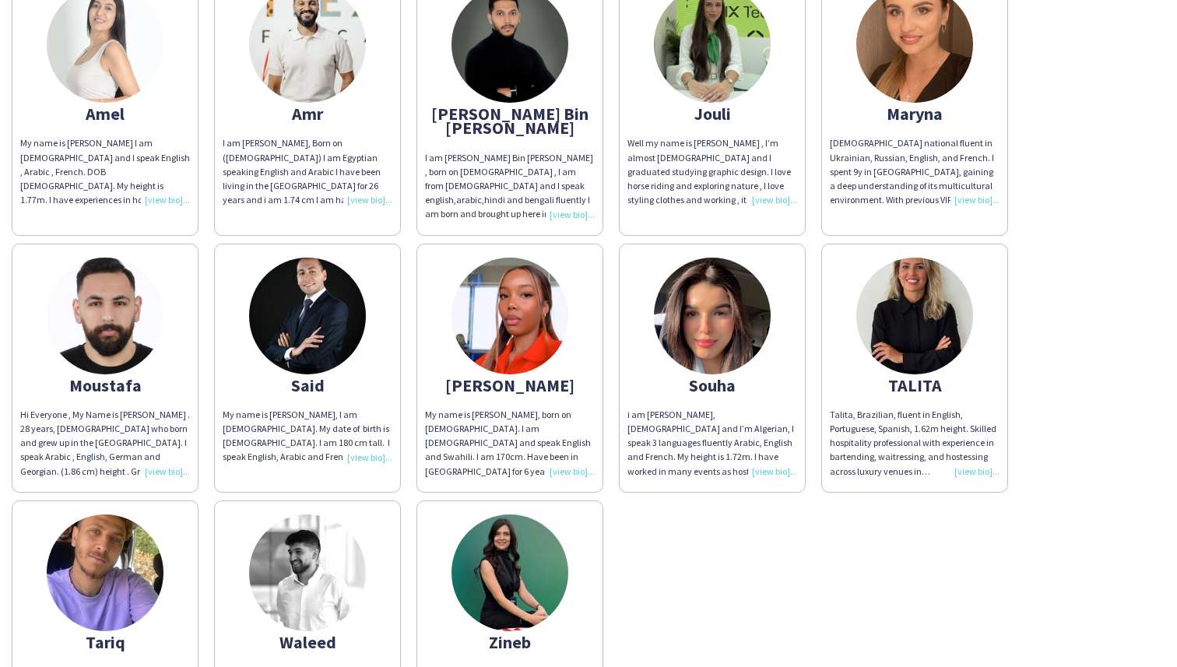
click at [874, 339] on img at bounding box center [914, 316] width 117 height 117
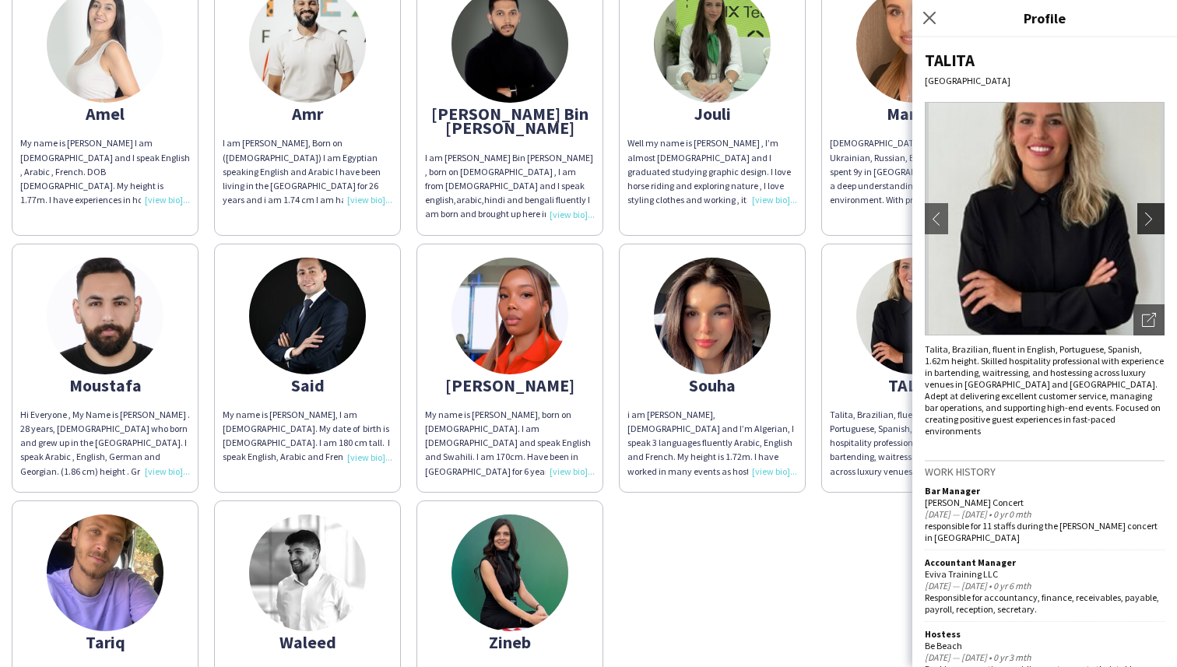
click at [1144, 216] on app-icon "chevron-right" at bounding box center [1153, 219] width 22 height 14
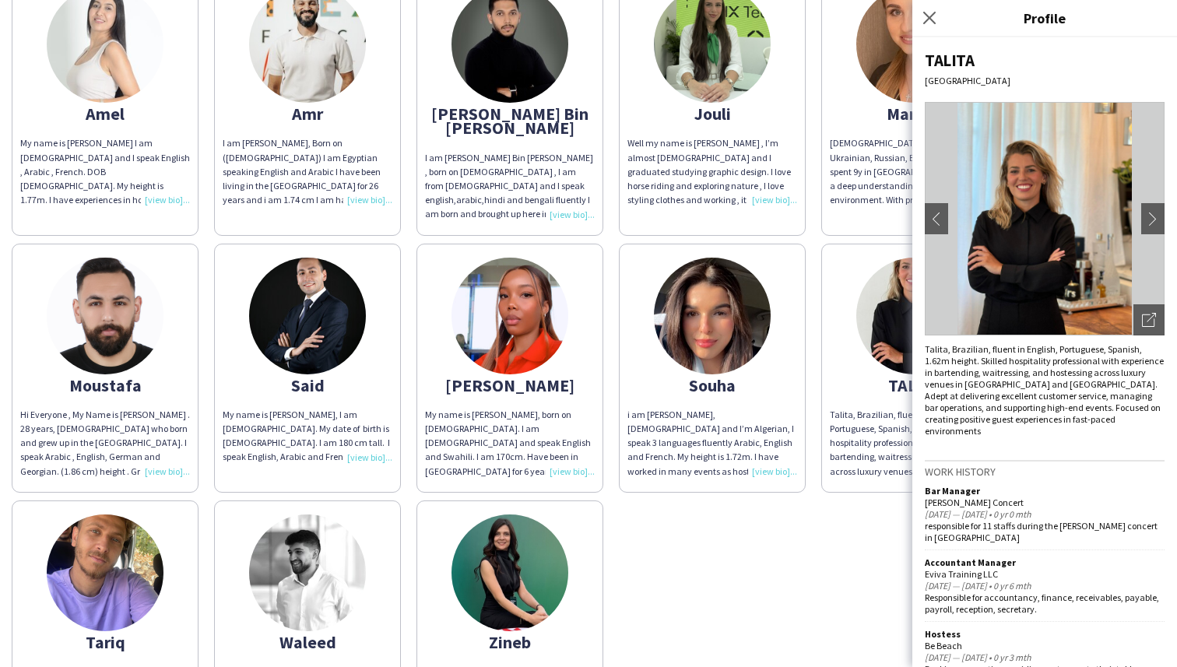
click at [1137, 213] on img at bounding box center [1045, 219] width 240 height 234
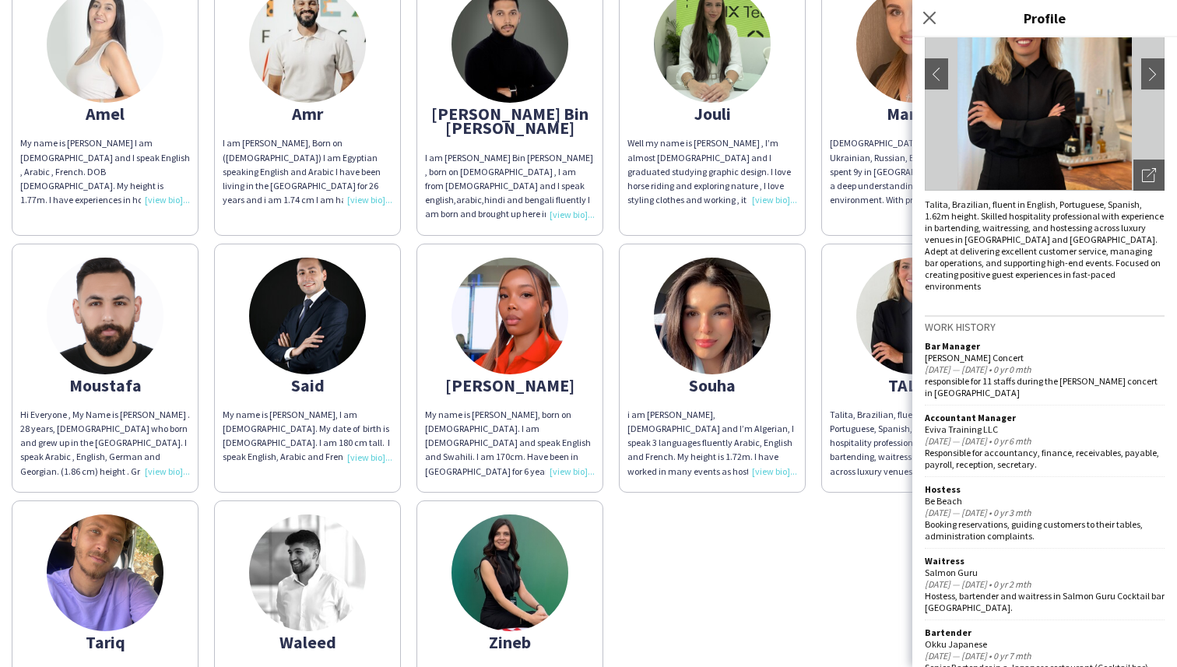
scroll to position [158, 0]
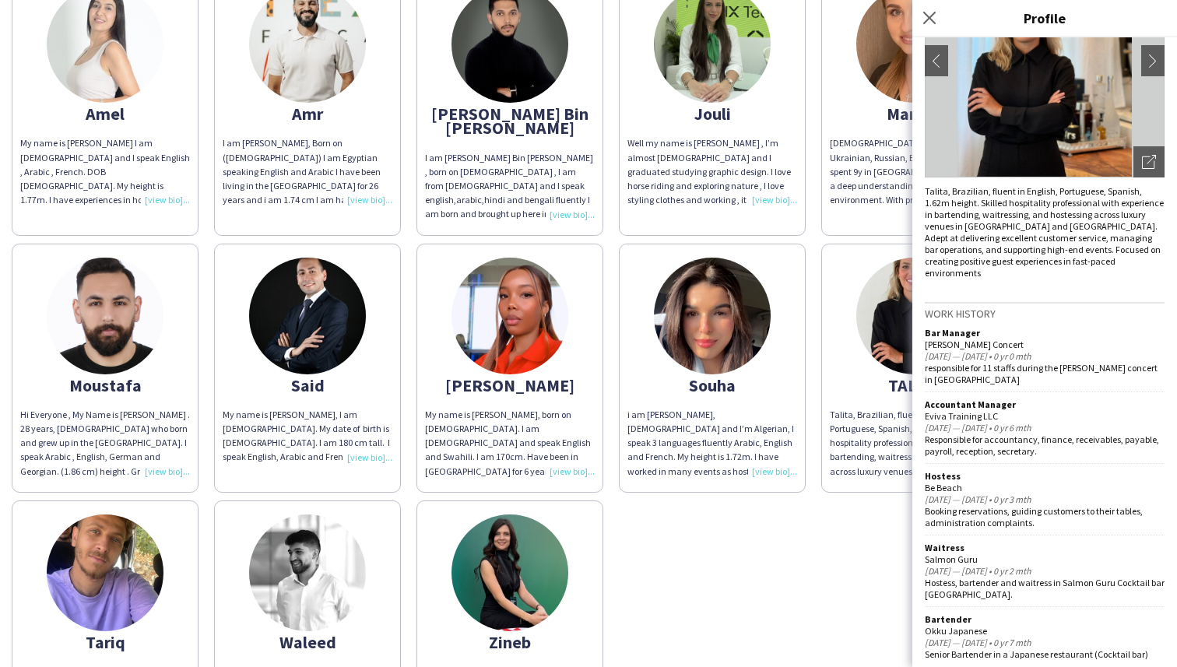
click at [871, 556] on div "Amel My name is [PERSON_NAME] I am [DEMOGRAPHIC_DATA] and I speak English , Ara…" at bounding box center [589, 356] width 1154 height 785
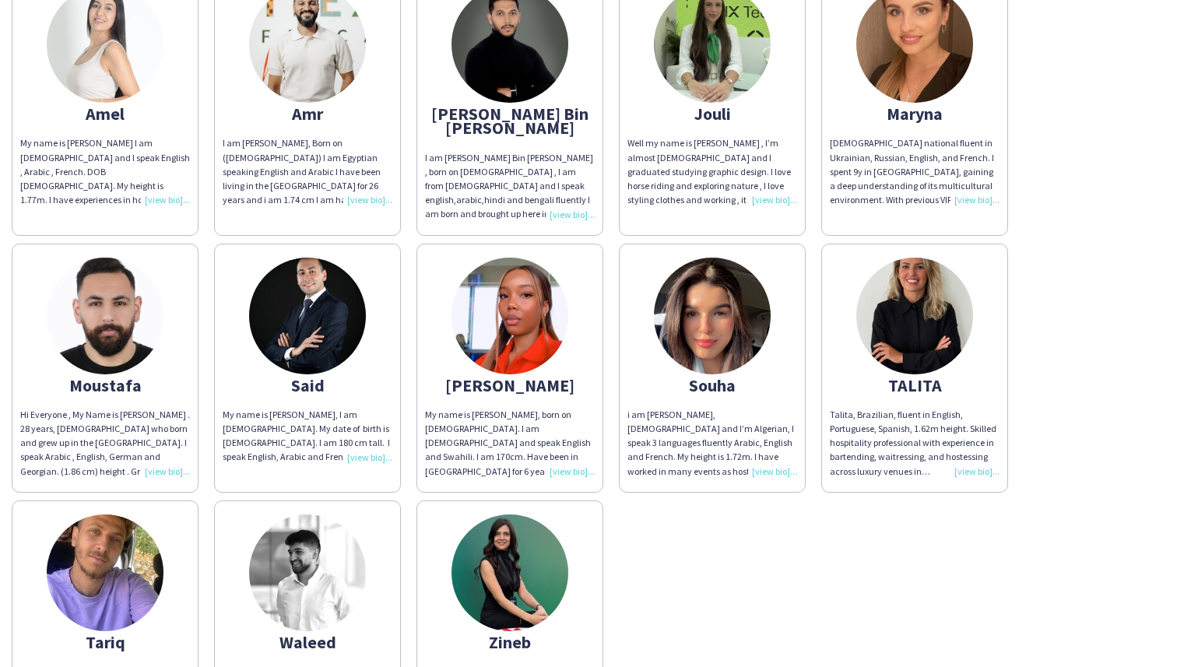
click at [715, 345] on img at bounding box center [712, 316] width 117 height 117
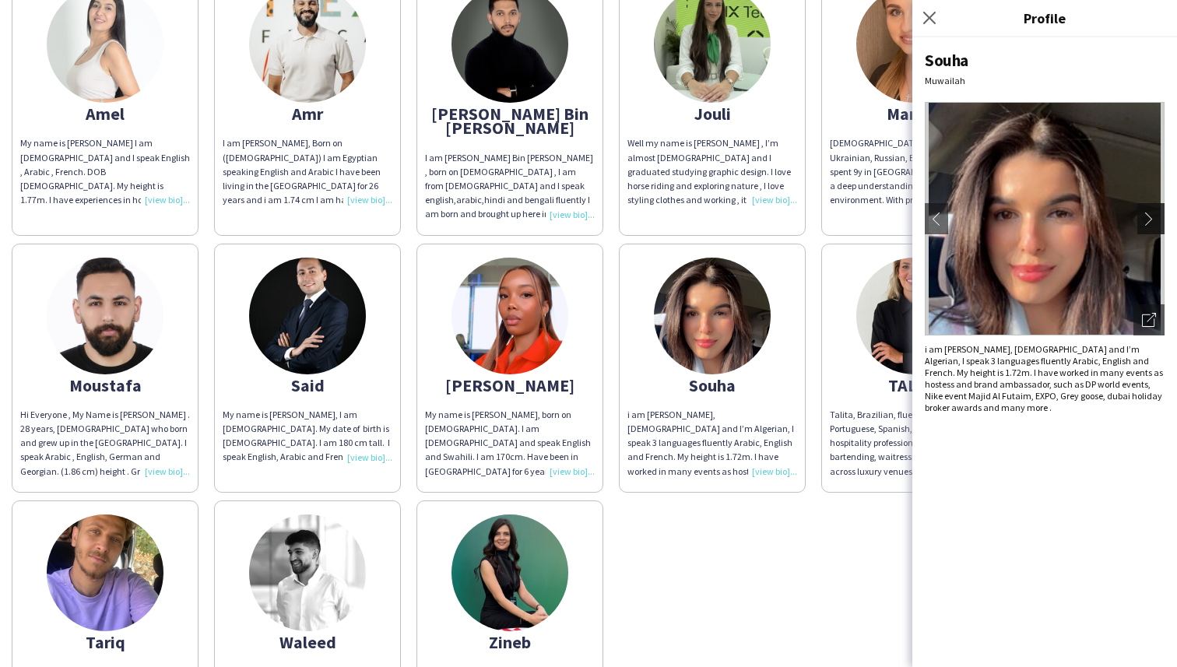
click at [1157, 219] on app-icon "chevron-right" at bounding box center [1153, 219] width 22 height 14
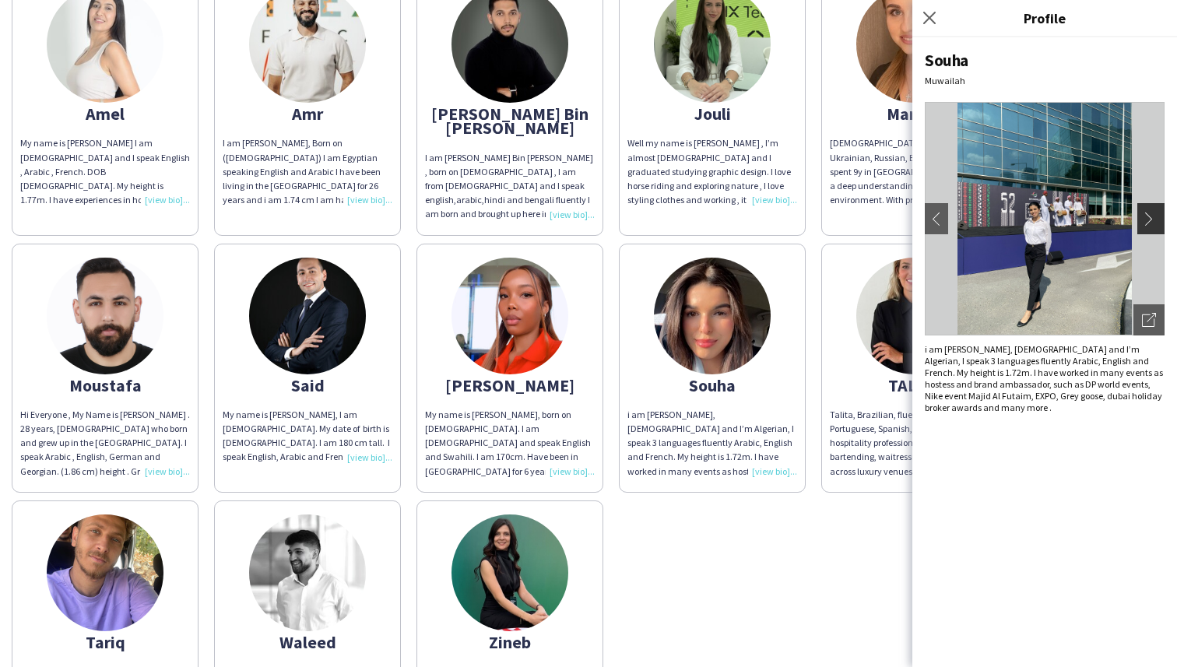
click at [1151, 216] on app-icon "chevron-right" at bounding box center [1153, 219] width 22 height 14
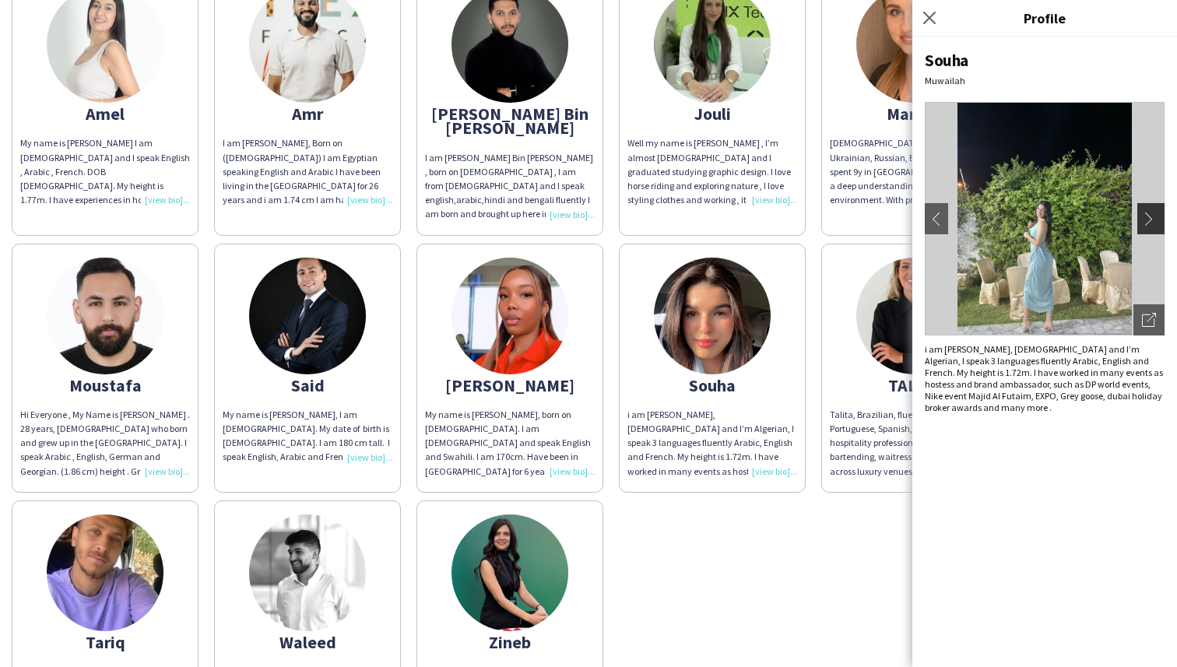
click at [1151, 216] on app-icon "chevron-right" at bounding box center [1153, 219] width 22 height 14
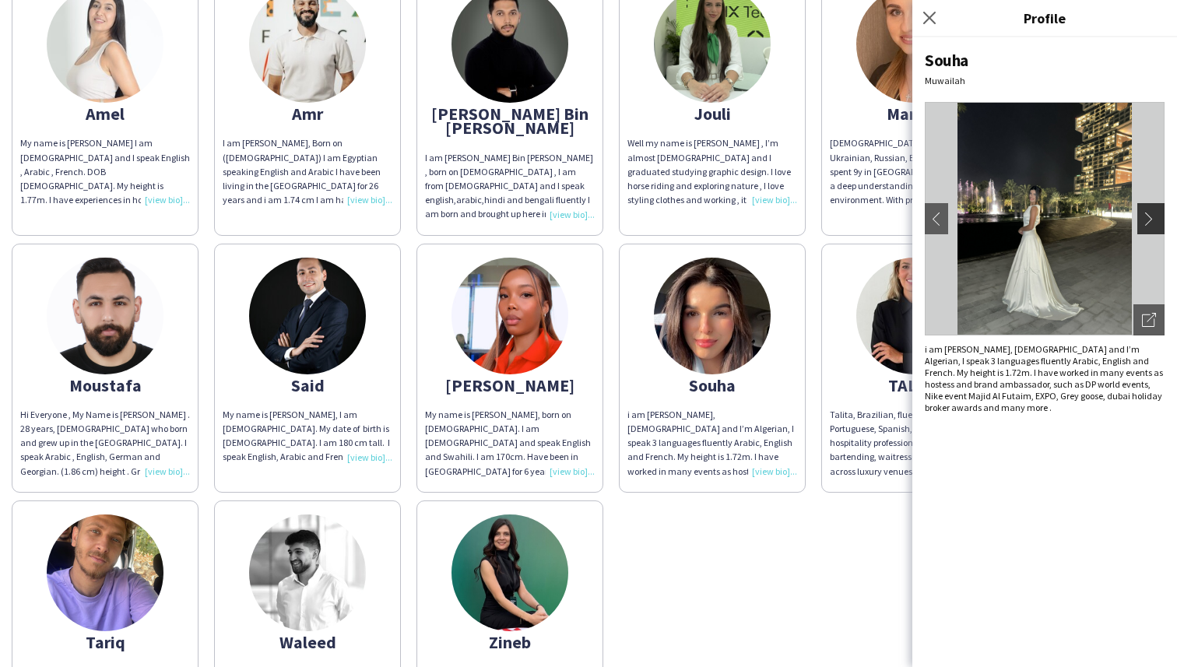
click at [1151, 216] on app-icon "chevron-right" at bounding box center [1153, 219] width 22 height 14
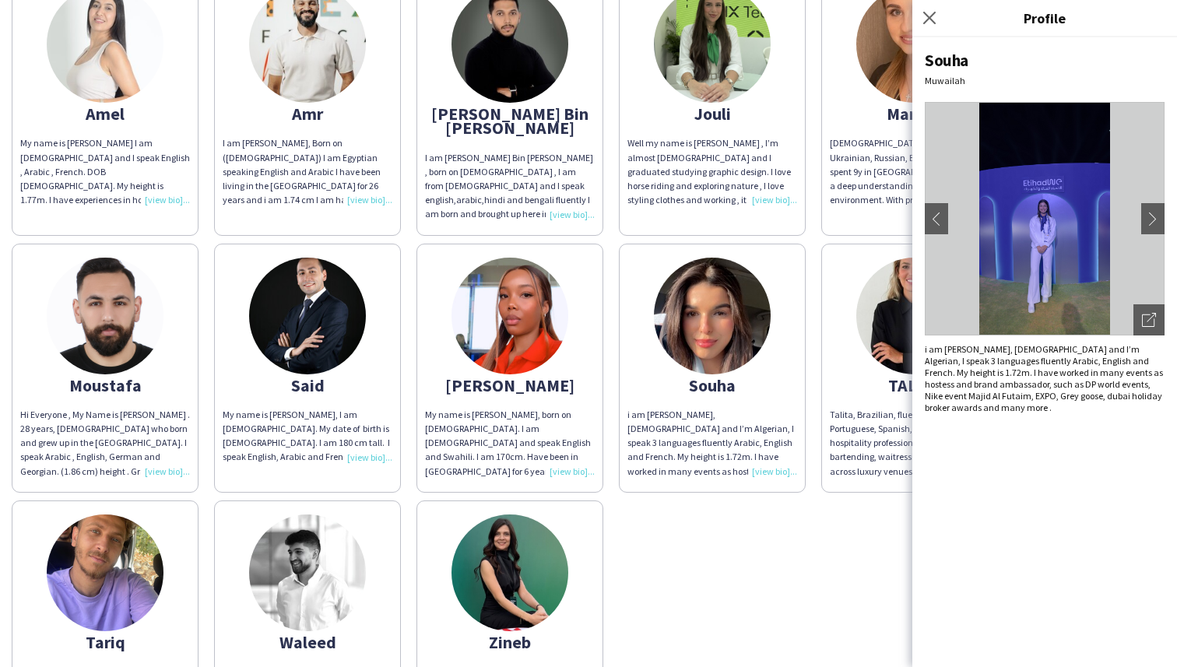
click at [844, 525] on div "Amel My name is [PERSON_NAME] I am [DEMOGRAPHIC_DATA] and I speak English , Ara…" at bounding box center [589, 356] width 1154 height 785
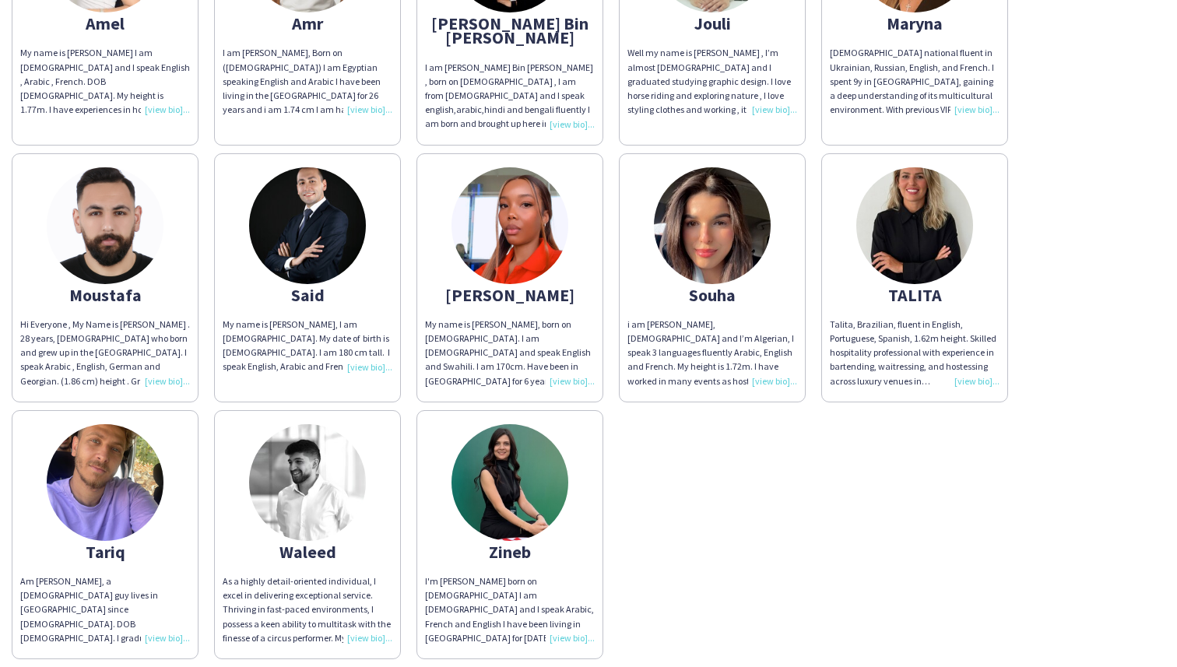
scroll to position [304, 0]
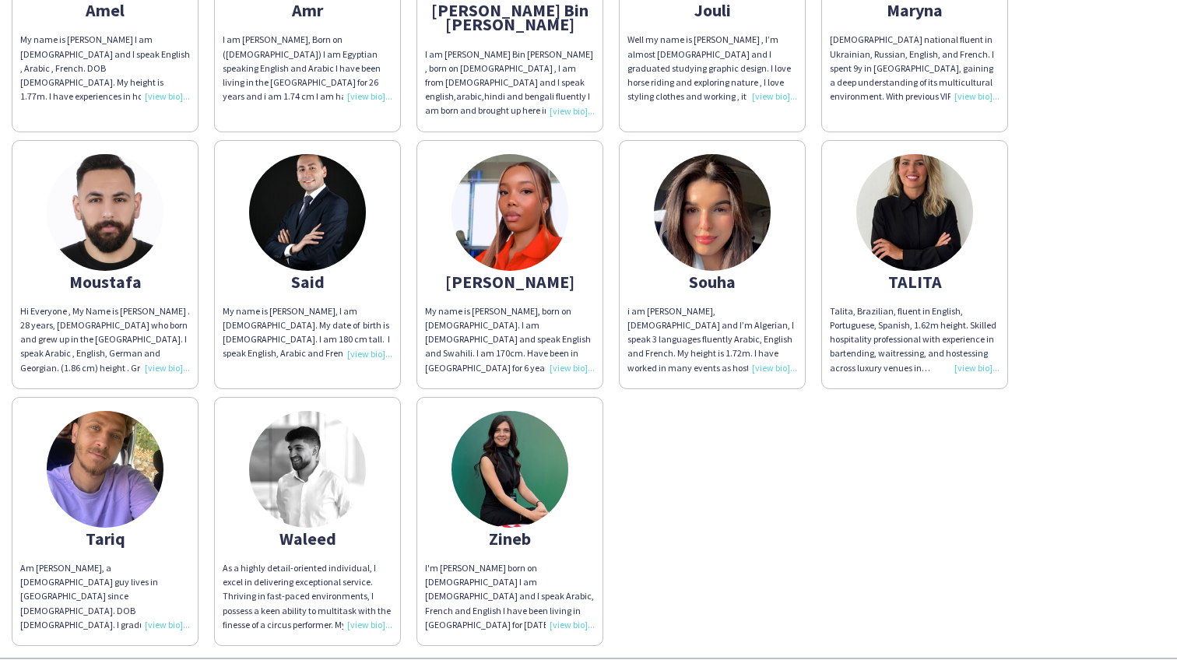
click at [508, 483] on img at bounding box center [510, 469] width 117 height 117
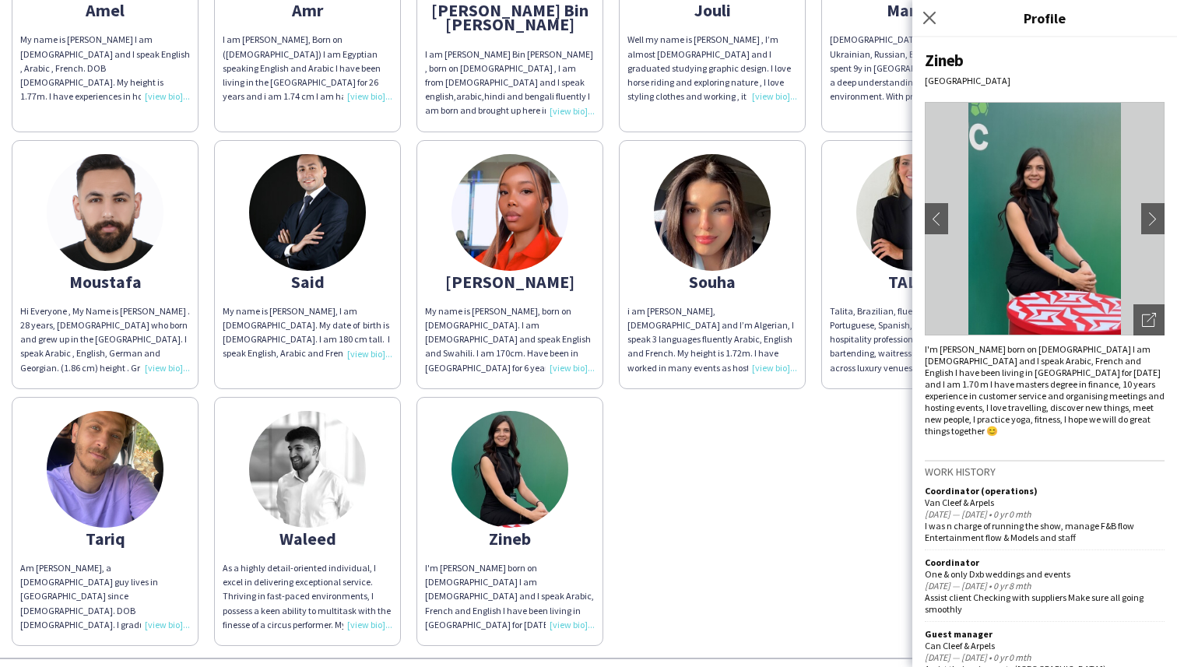
click at [737, 520] on div "Amel My name is [PERSON_NAME] I am [DEMOGRAPHIC_DATA] and I speak English , Ara…" at bounding box center [589, 253] width 1154 height 785
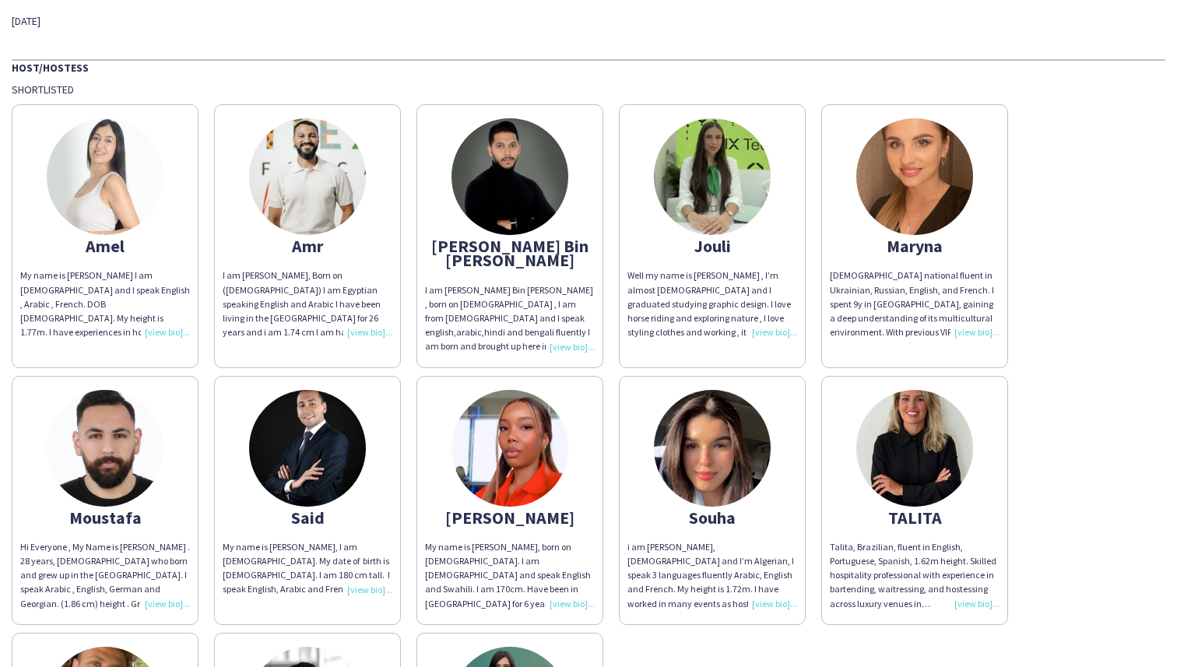
scroll to position [90, 0]
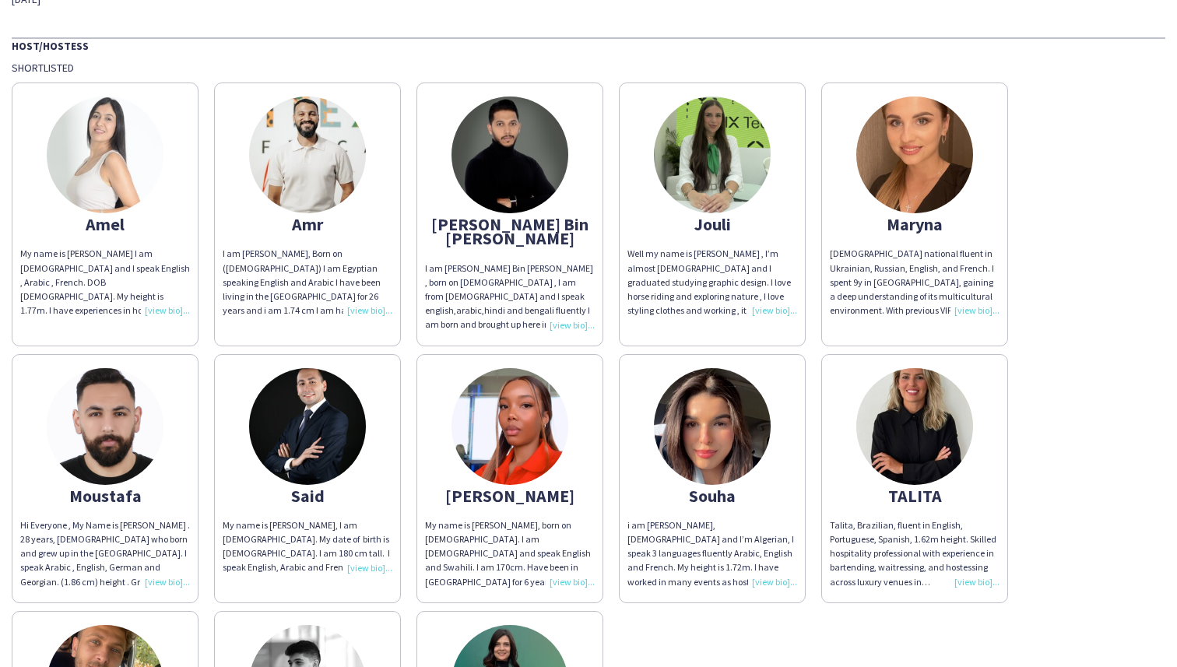
click at [83, 183] on img at bounding box center [105, 155] width 117 height 117
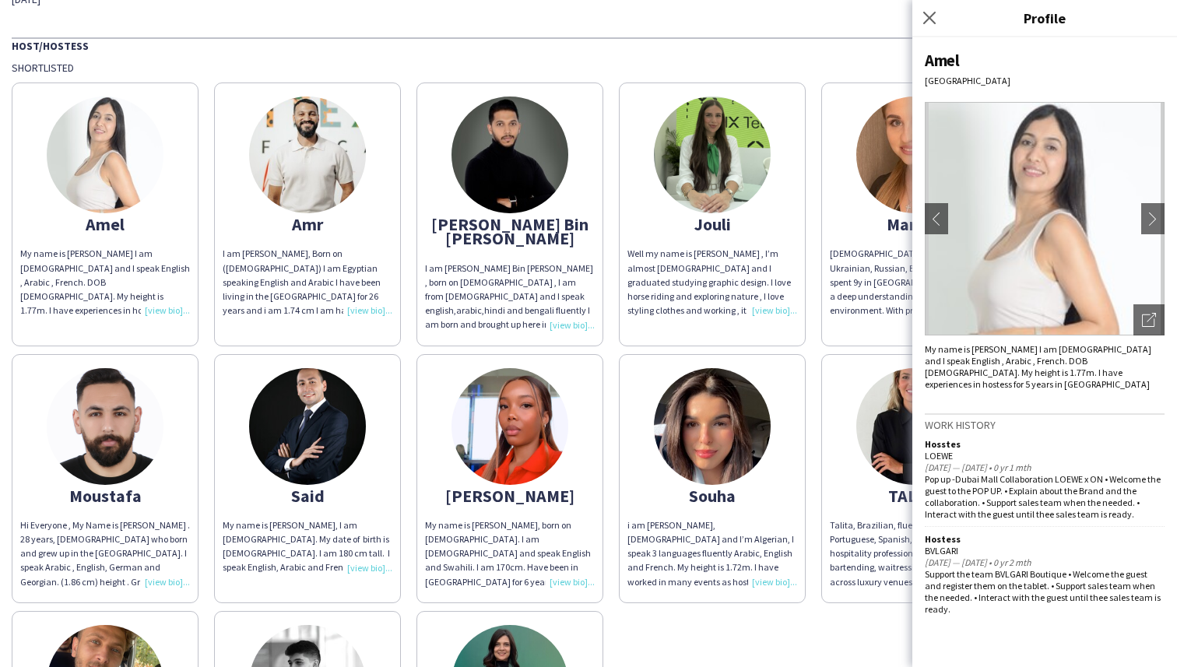
click at [682, 68] on div "Shortlisted" at bounding box center [589, 68] width 1154 height 14
